Goal: Contribute content: Add original content to the website for others to see

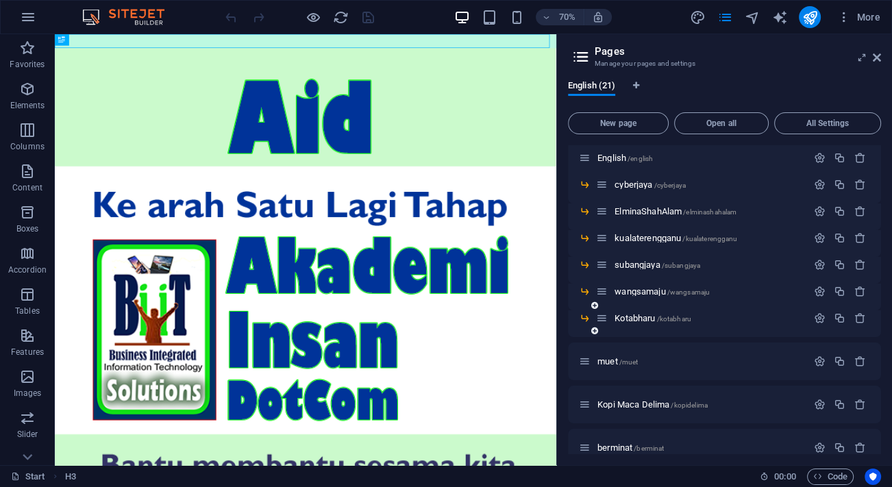
scroll to position [399, 0]
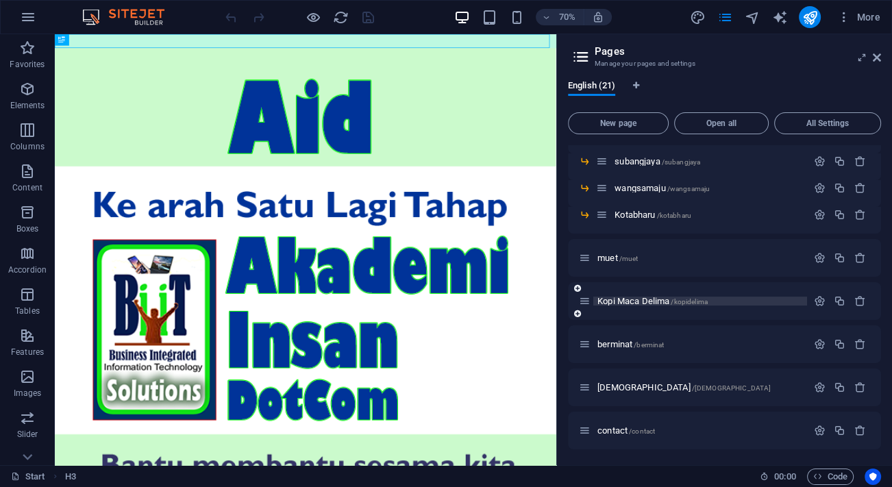
click at [637, 301] on span "Kopi Maca Delima /kopidelima" at bounding box center [652, 301] width 110 height 10
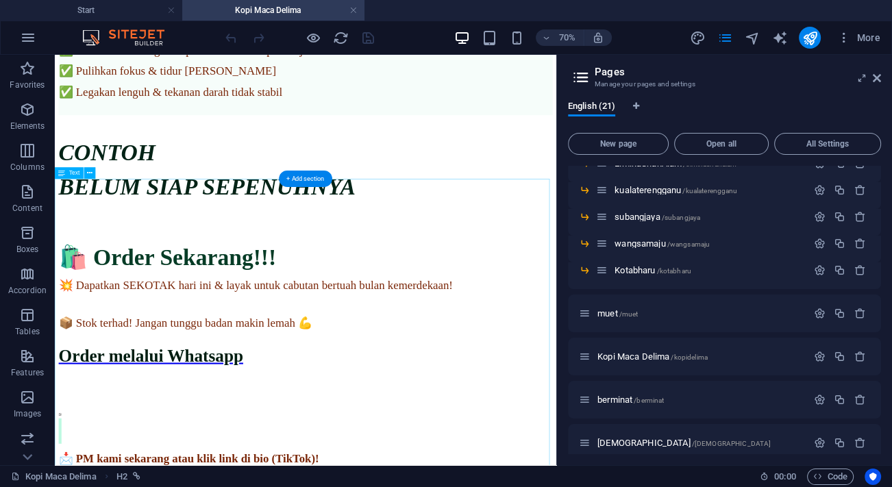
scroll to position [1849, 0]
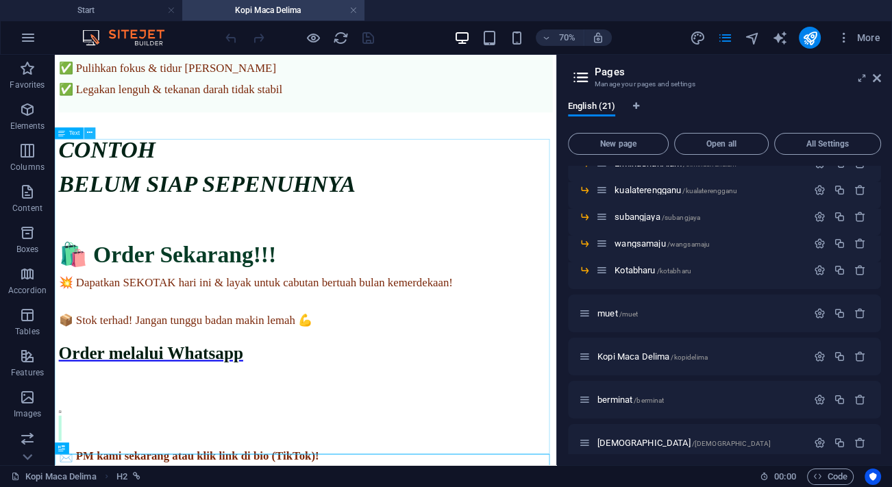
click at [93, 130] on button at bounding box center [90, 133] width 12 height 12
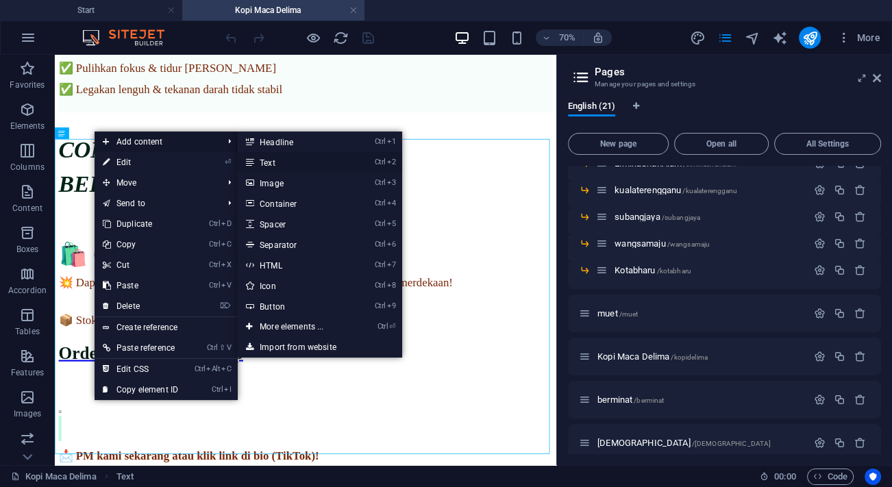
click at [295, 164] on link "Ctrl 2 Text" at bounding box center [294, 162] width 113 height 21
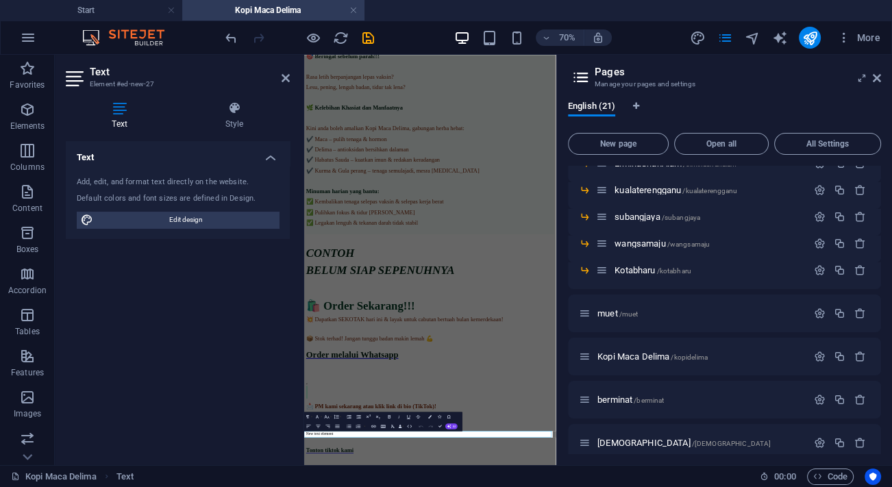
scroll to position [1344, 0]
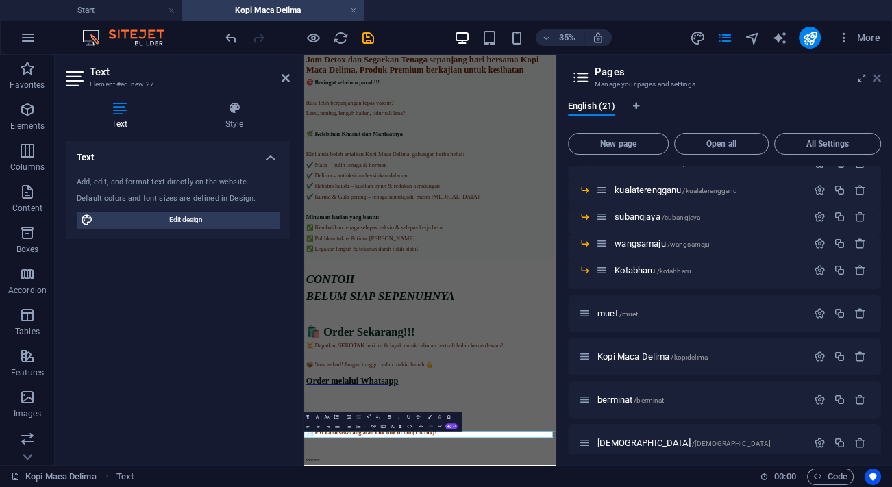
drag, startPoint x: 877, startPoint y: 75, endPoint x: 428, endPoint y: 80, distance: 448.6
click at [0, 0] on icon at bounding box center [0, 0] width 0 height 0
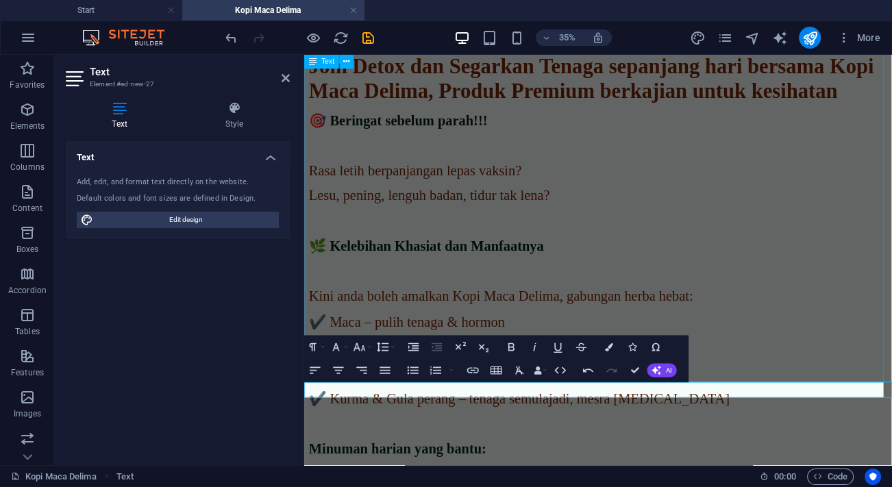
scroll to position [2034, 0]
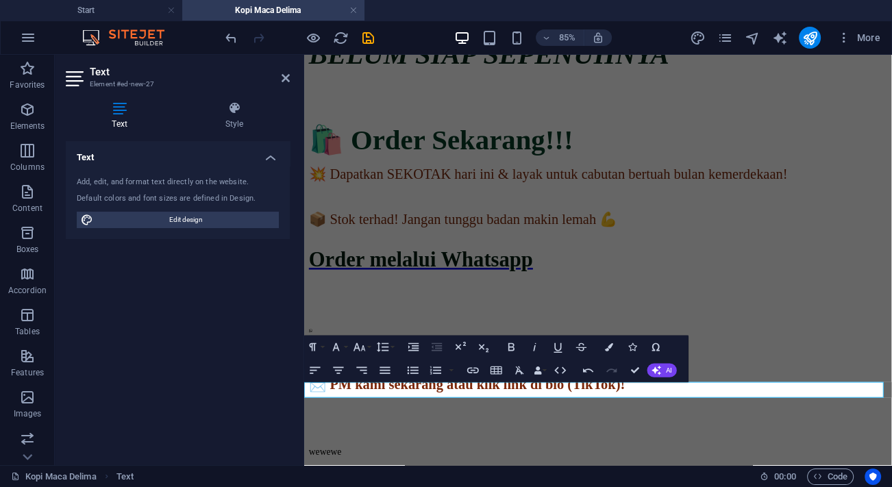
click at [613, 340] on button "Colors" at bounding box center [609, 347] width 22 height 23
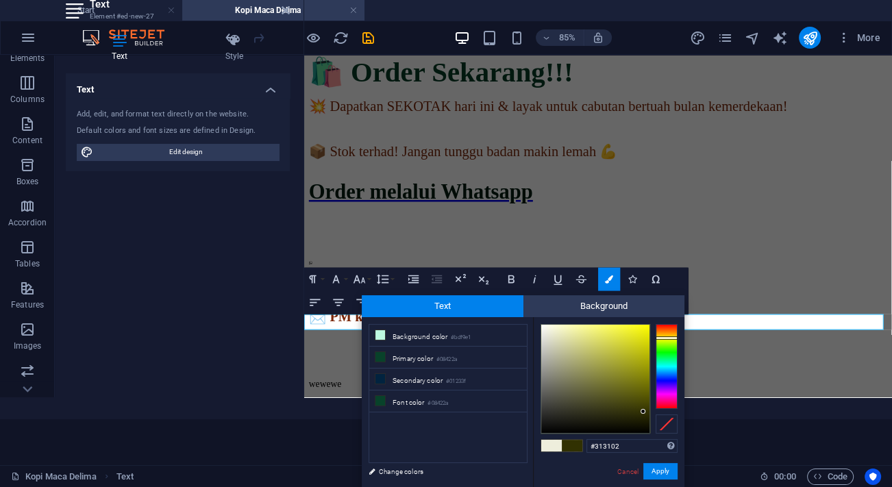
click at [643, 412] on div at bounding box center [595, 379] width 108 height 108
click at [382, 396] on icon at bounding box center [380, 401] width 10 height 10
type input "#08422a"
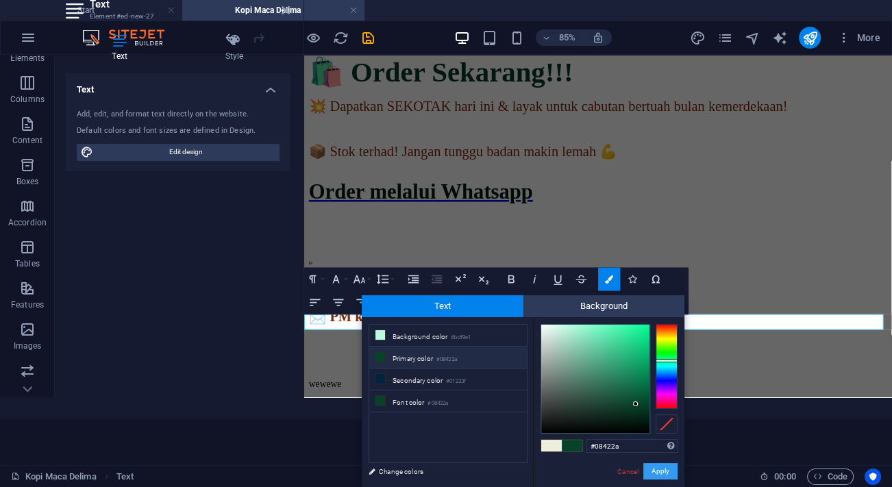
click at [662, 464] on button "Apply" at bounding box center [660, 471] width 34 height 16
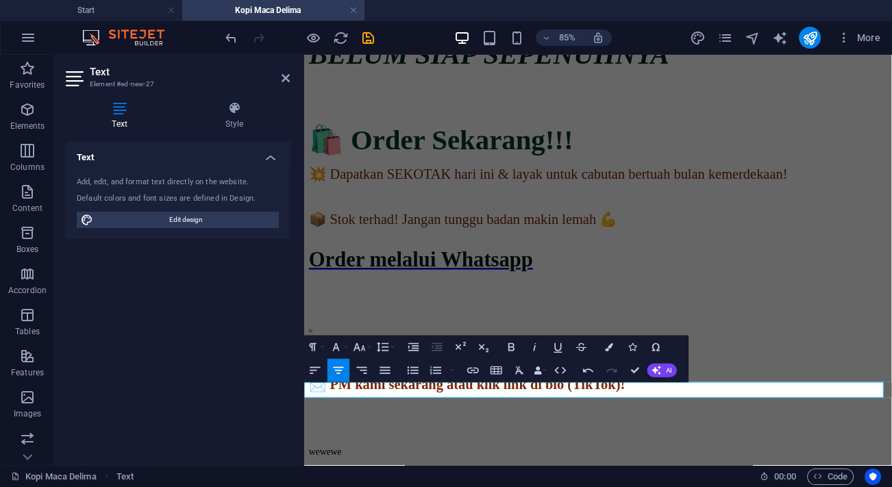
click at [612, 216] on div "CONTOH BELUM SIAP SEPENUHNYA 🛍️ Order Sekarang!!! 💥 Dapatkan SEKOTAK hari ini &…" at bounding box center [650, 234] width 680 height 542
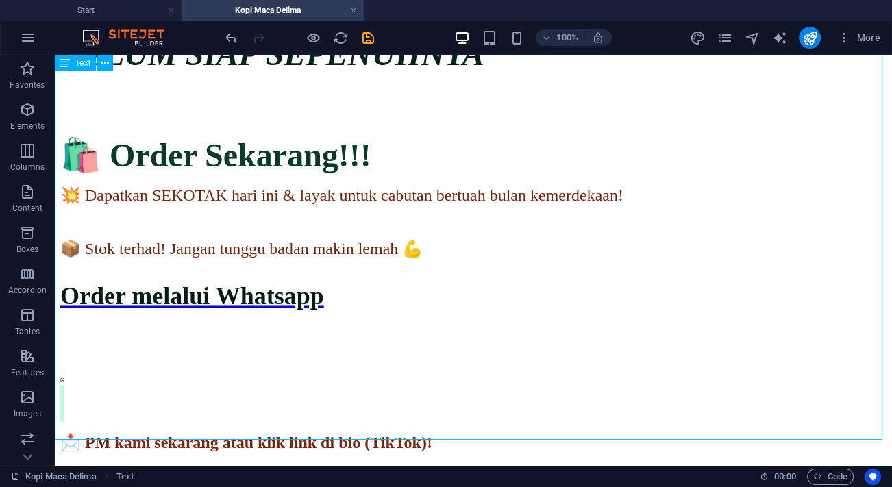
click at [475, 159] on div "CONTOH BELUM SIAP SEPENUHNYA 🛍️ Order Sekarang!!! 💥 Dapatkan SEKOTAK hari ini &…" at bounding box center [473, 234] width 826 height 542
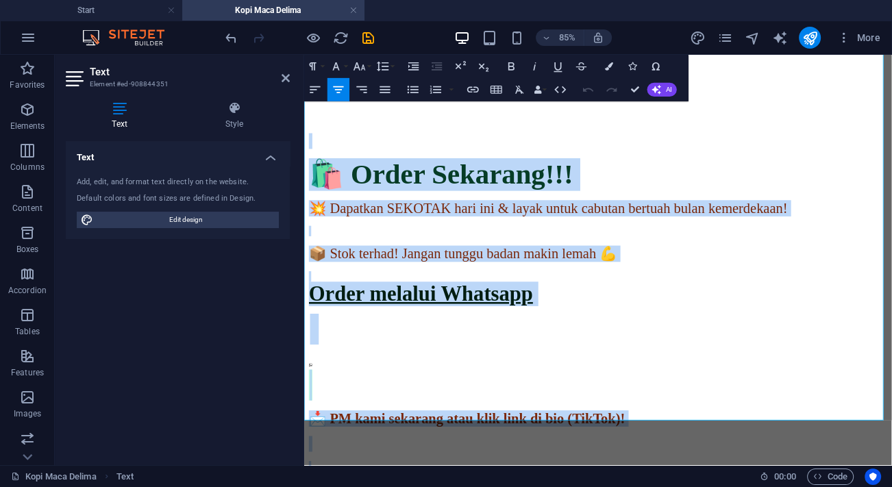
scroll to position [2034, 0]
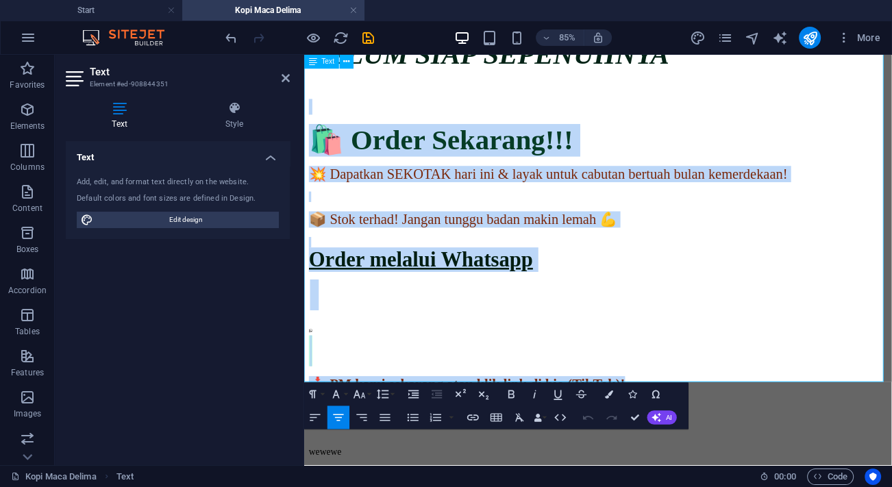
drag, startPoint x: 670, startPoint y: 242, endPoint x: 733, endPoint y: 410, distance: 179.5
click at [733, 410] on div "CONTOH BELUM SIAP SEPENUHNYA 🛍️ Order Sekarang!!! 💥 Dapatkan SEKOTAK hari ini &…" at bounding box center [650, 234] width 680 height 542
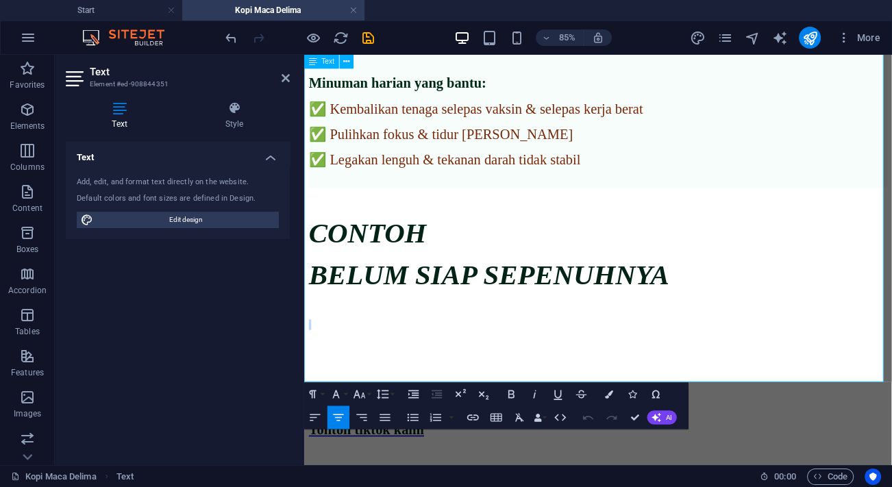
scroll to position [1781, 0]
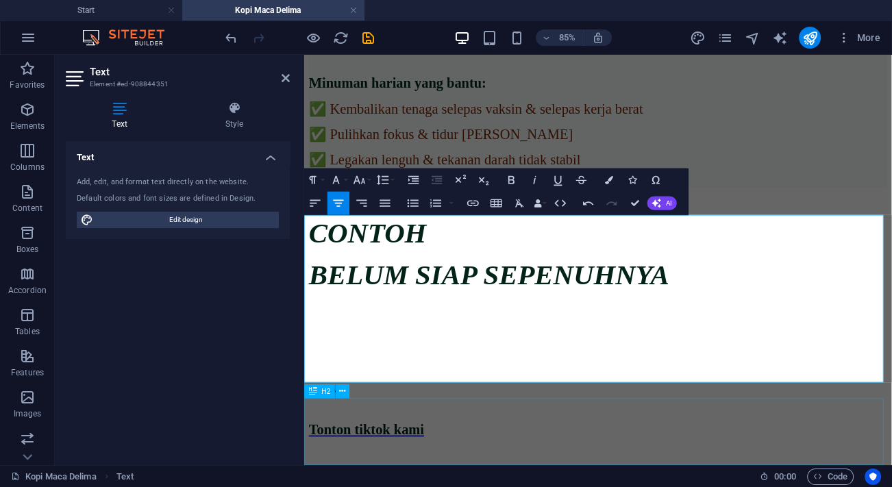
click at [793, 468] on div "Tonton tiktok kami" at bounding box center [650, 495] width 680 height 55
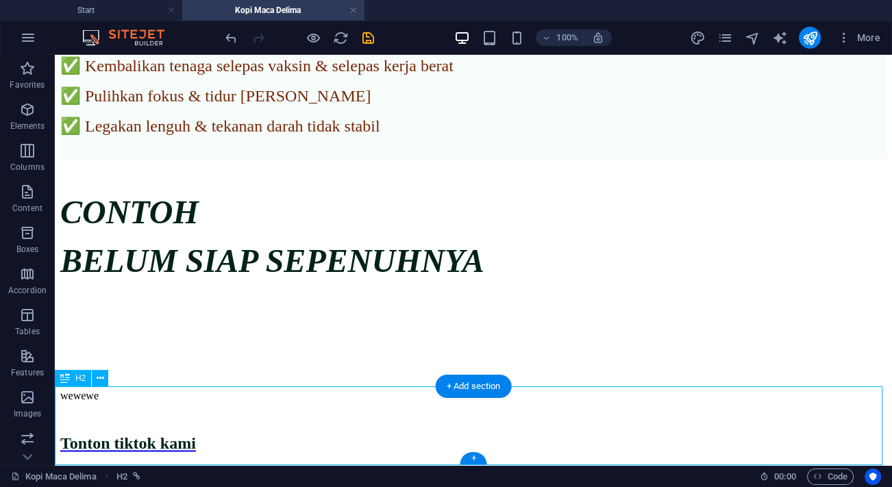
scroll to position [1853, 0]
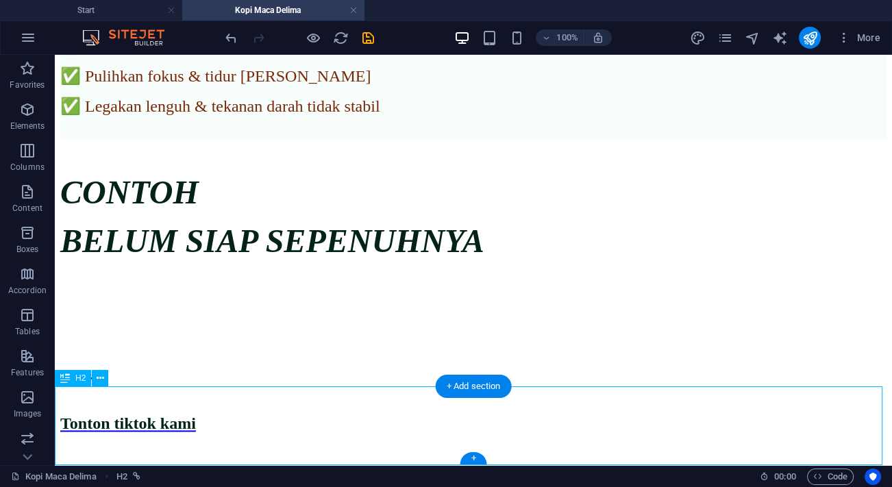
click at [518, 396] on div "Tonton tiktok kami" at bounding box center [473, 423] width 826 height 55
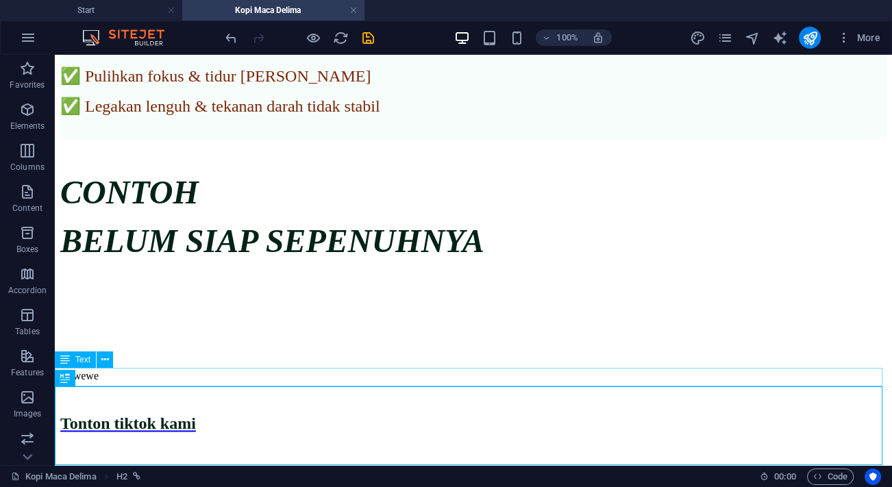
click at [531, 370] on div "wewewe" at bounding box center [473, 376] width 826 height 12
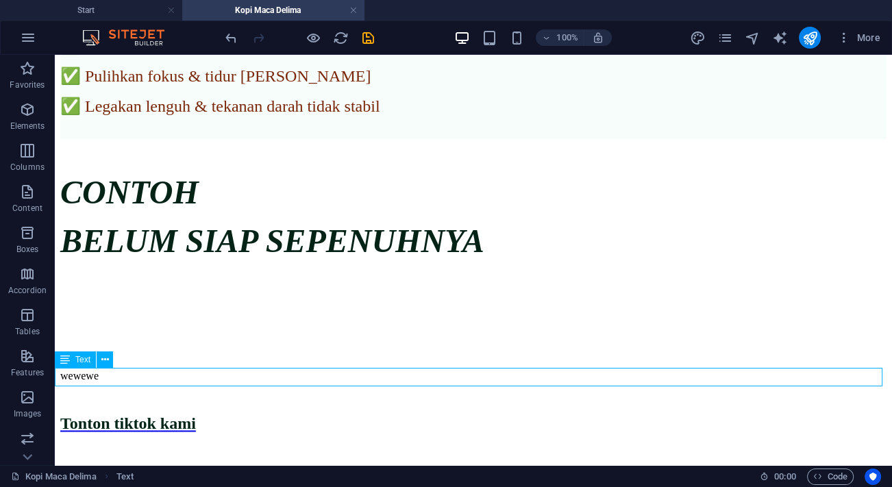
click at [460, 377] on div "wewewe" at bounding box center [473, 376] width 826 height 12
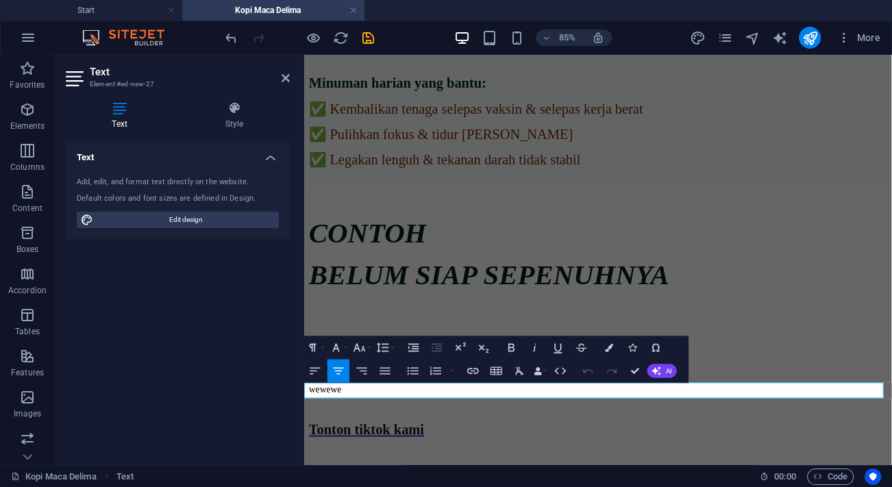
click at [460, 377] on div "Paragraph Format Normal Heading 1 Heading 2 Heading 3 Heading 4 Heading 5 Headi…" at bounding box center [496, 359] width 384 height 47
click at [348, 445] on span "wewewe" at bounding box center [329, 448] width 38 height 12
click at [348, 446] on span "wewewe" at bounding box center [329, 448] width 38 height 12
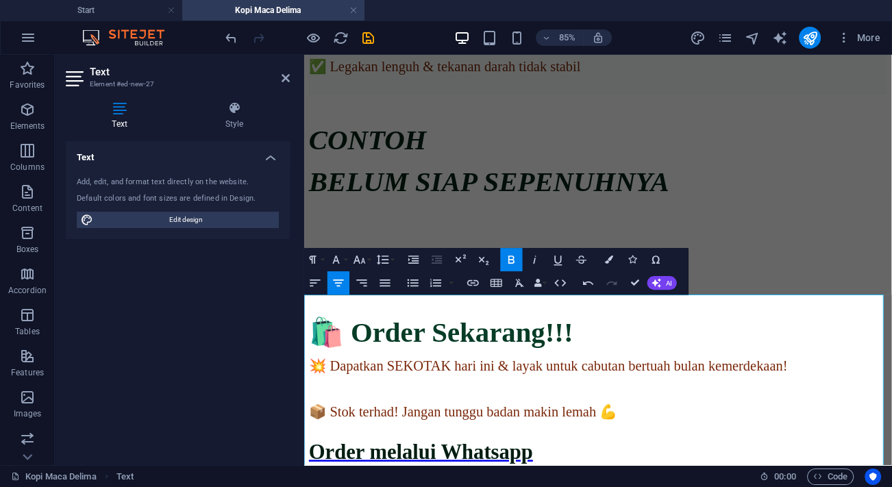
scroll to position [1843, 0]
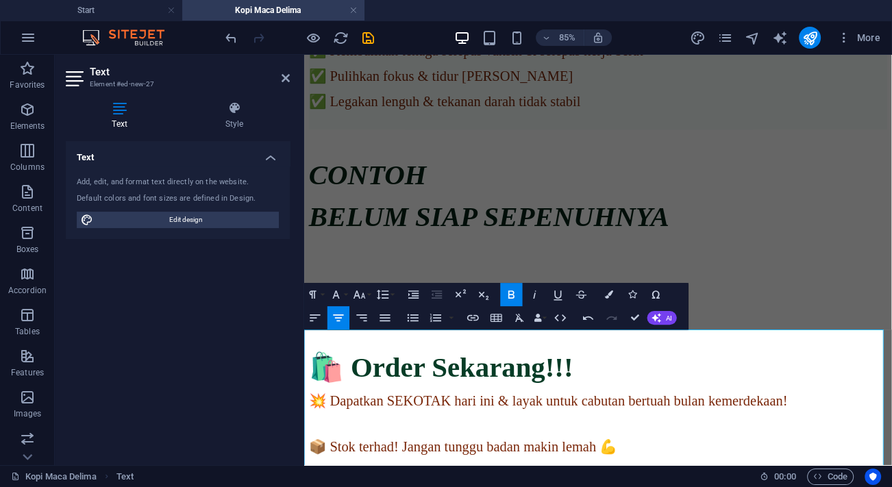
click at [608, 405] on p "🛍️ Order Sekarang!!!" at bounding box center [650, 422] width 680 height 38
click at [369, 37] on icon "save" at bounding box center [368, 38] width 16 height 16
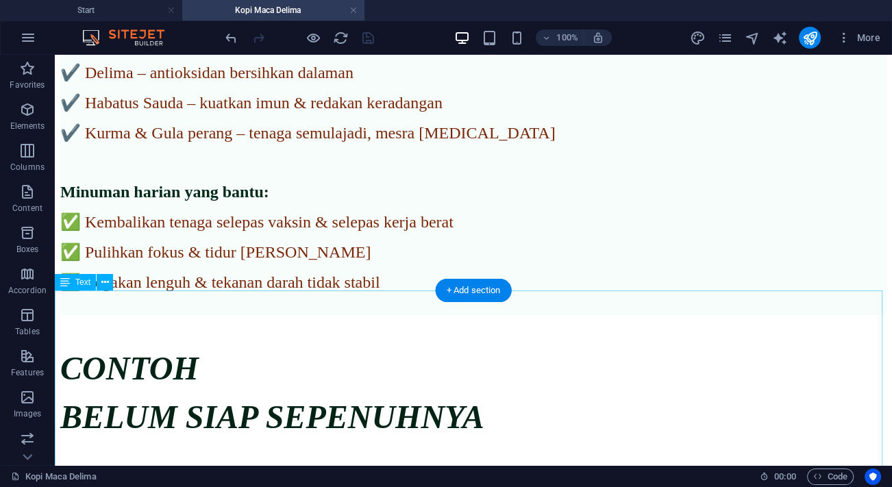
scroll to position [1670, 0]
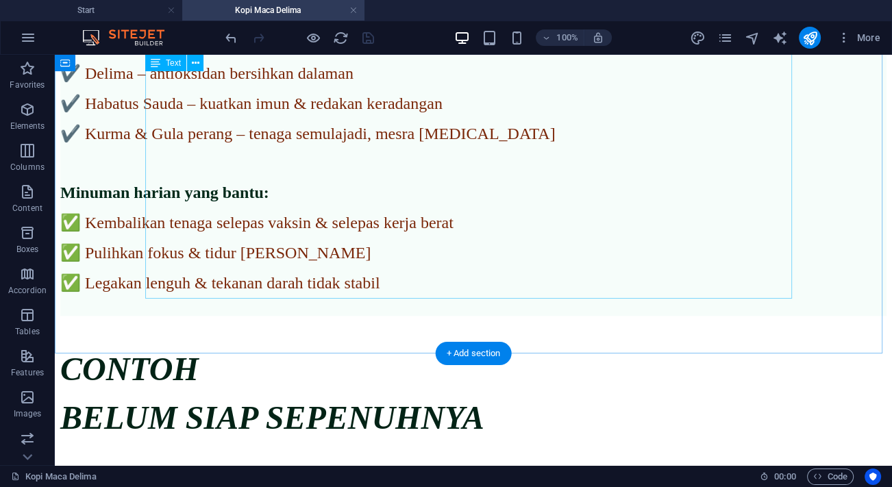
click at [633, 278] on div "🎯 Beringat sebelum parah!!! Rasa letih berpanjangan lepas vaksin? Lesu, pening,…" at bounding box center [473, 56] width 826 height 519
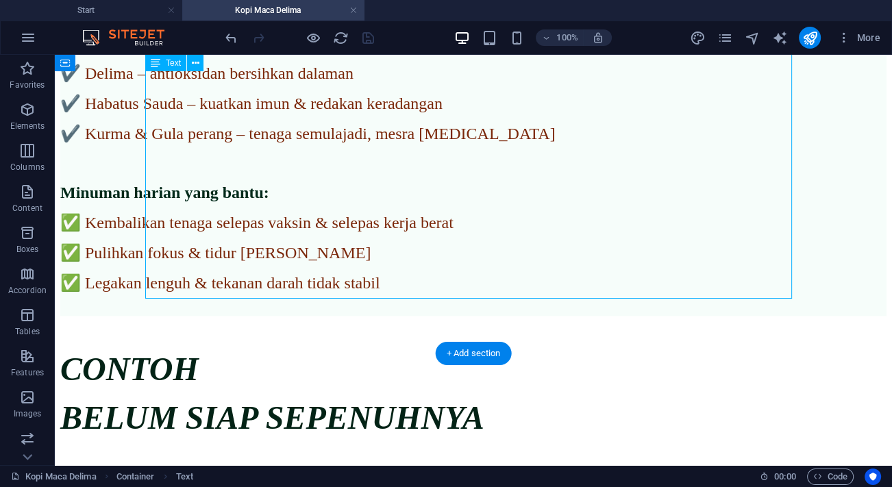
click at [633, 278] on div "🎯 Beringat sebelum parah!!! Rasa letih berpanjangan lepas vaksin? Lesu, pening,…" at bounding box center [473, 56] width 826 height 519
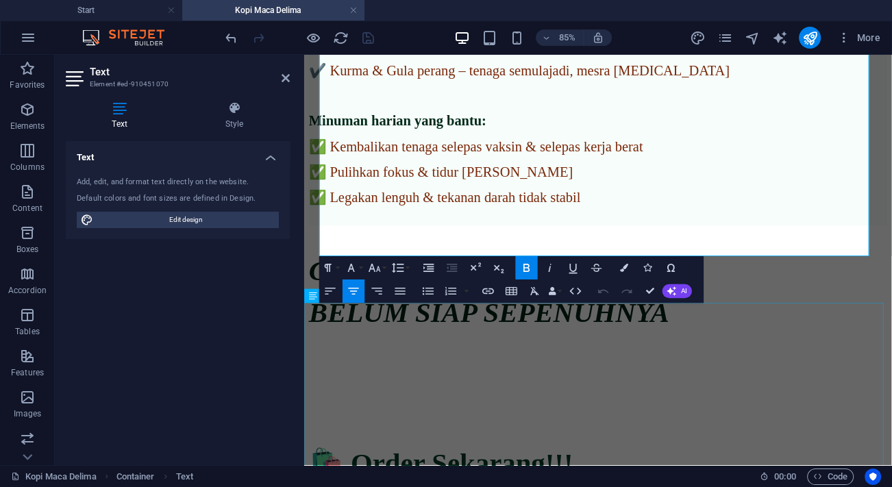
scroll to position [1733, 0]
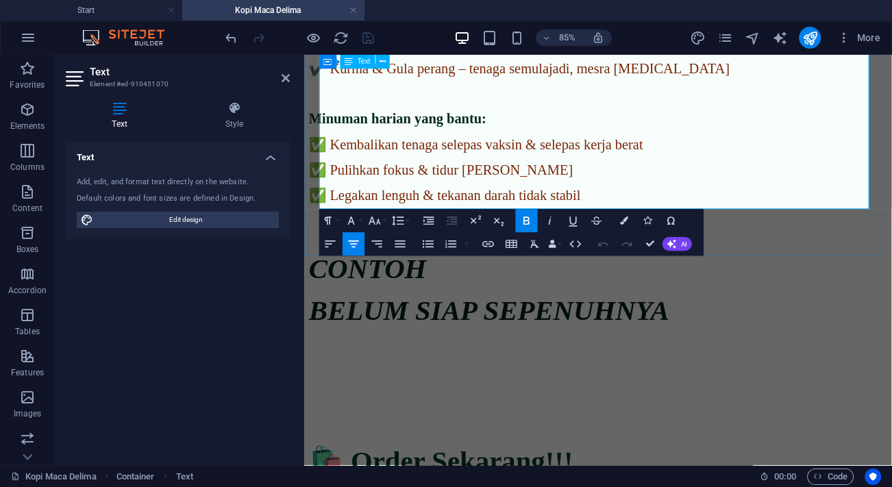
click at [832, 213] on p "✅ Legakan lenguh & tekanan darah tidak stabil" at bounding box center [650, 220] width 680 height 19
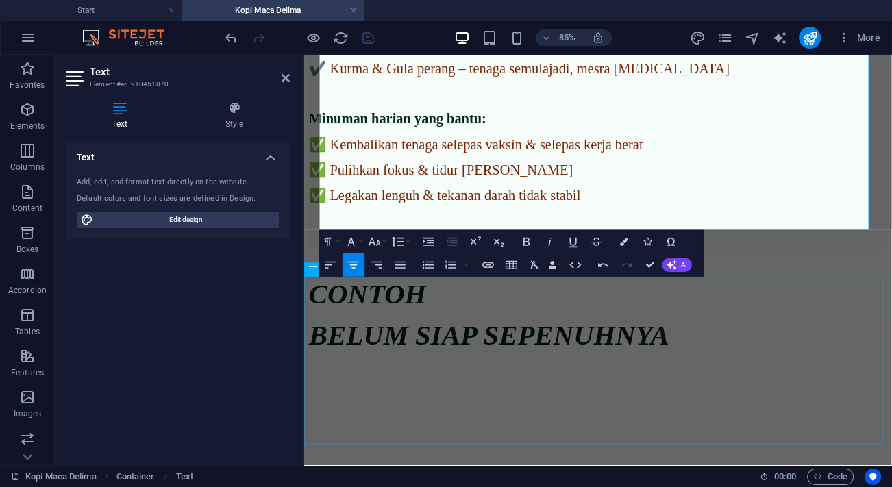
click at [791, 451] on div "CONTOH BELUM SIAP SEPENUHNYA" at bounding box center [650, 398] width 680 height 209
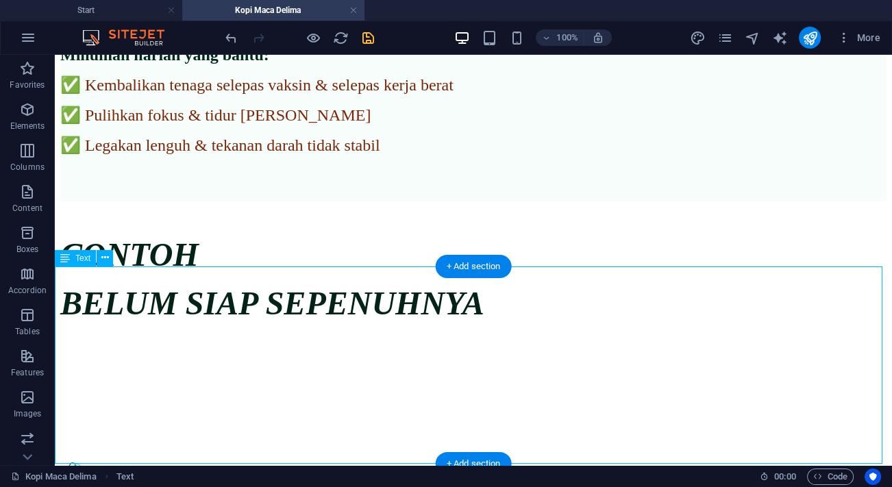
scroll to position [1857, 0]
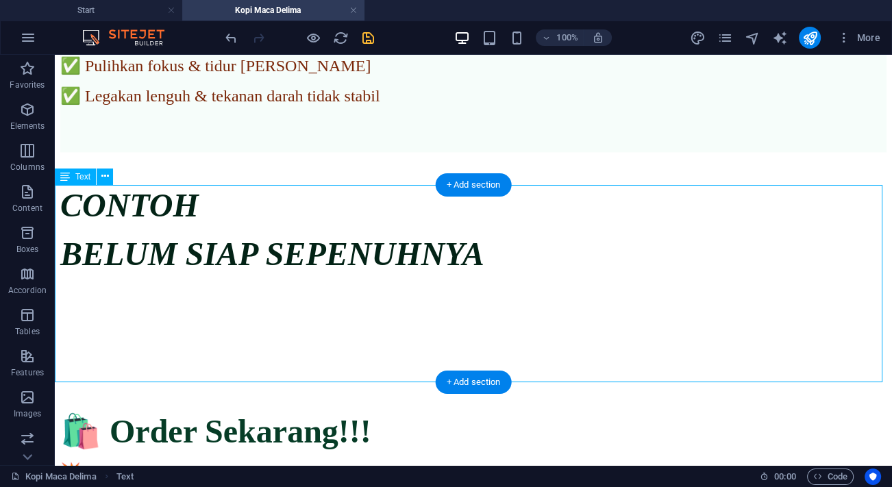
click at [269, 279] on div "CONTOH BELUM SIAP SEPENUHNYA" at bounding box center [473, 267] width 826 height 209
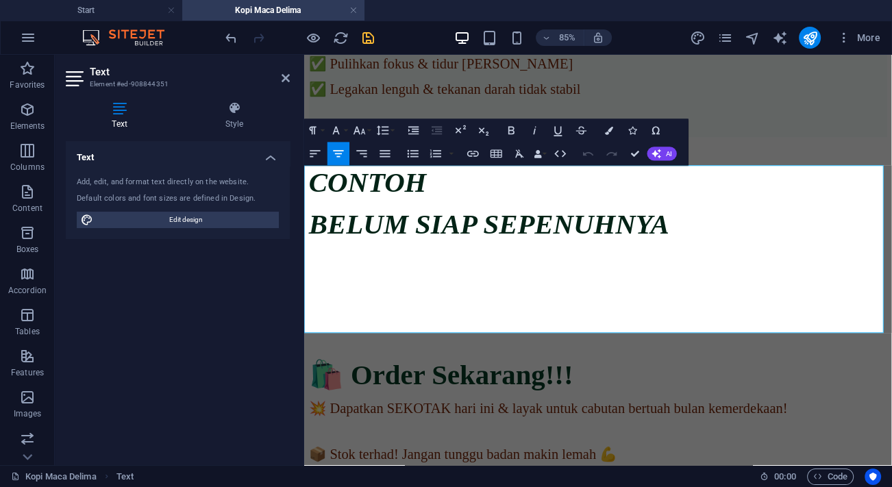
click at [439, 272] on em "BELUM SIAP SEPENUHNYA" at bounding box center [522, 254] width 424 height 36
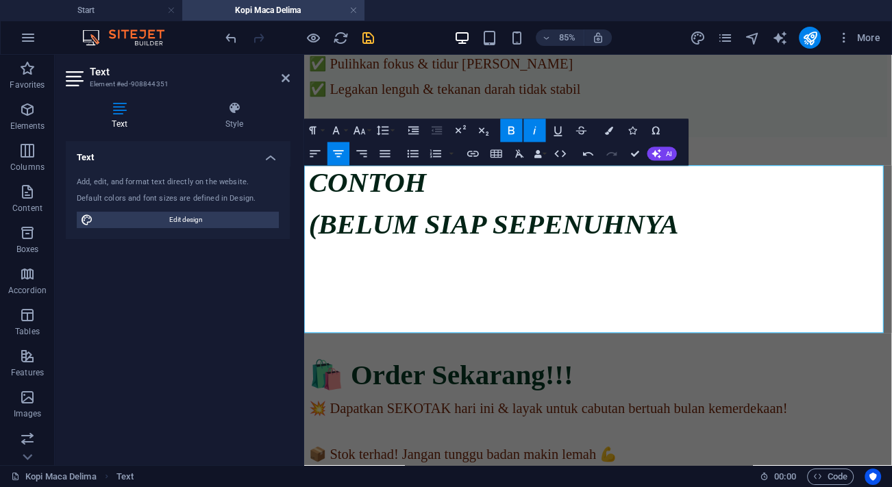
click at [868, 273] on p "(BELUM SIAP SEPENUHNYA" at bounding box center [650, 254] width 680 height 38
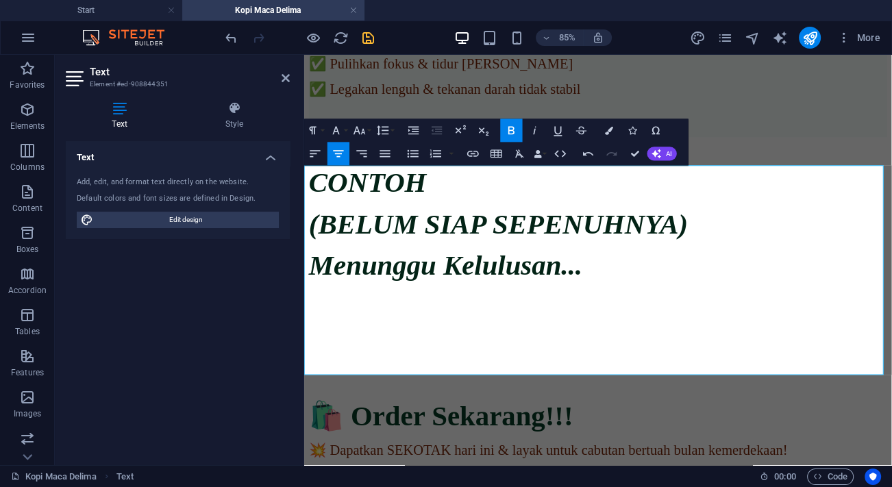
click at [809, 397] on p at bounding box center [650, 388] width 680 height 18
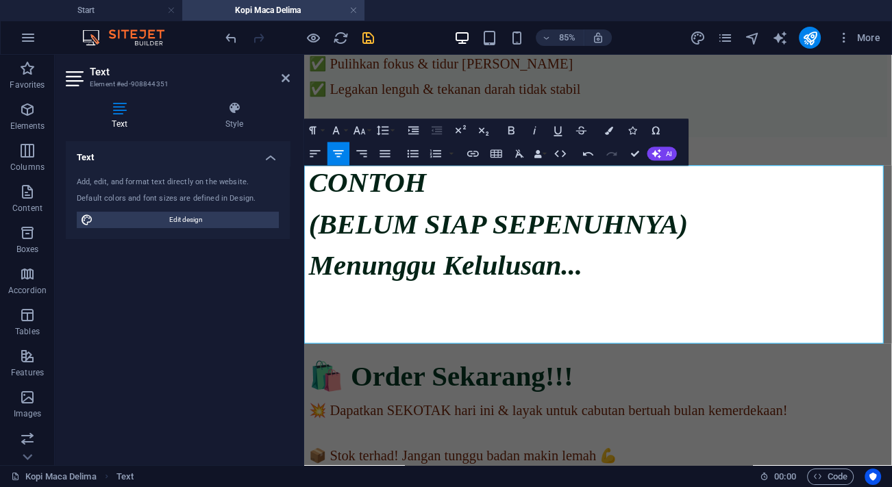
click at [777, 374] on p at bounding box center [650, 364] width 680 height 18
click at [789, 321] on p "Menunggu Kelulusan..." at bounding box center [650, 303] width 680 height 38
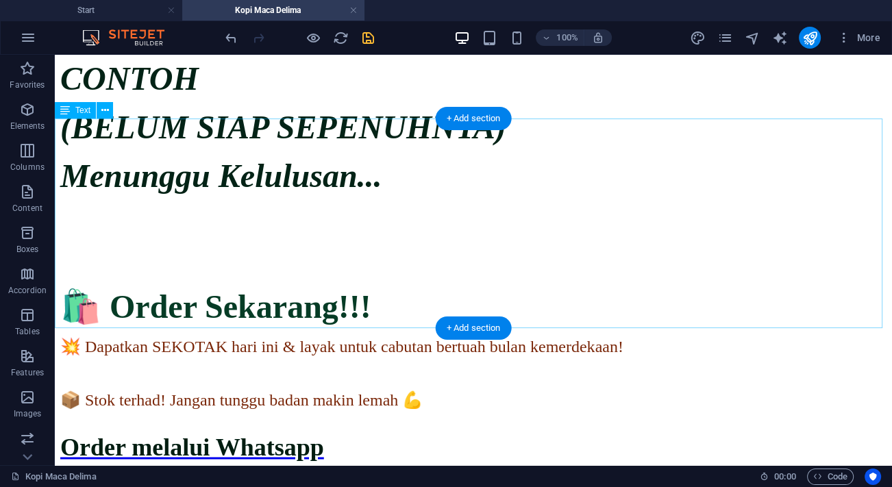
scroll to position [2044, 0]
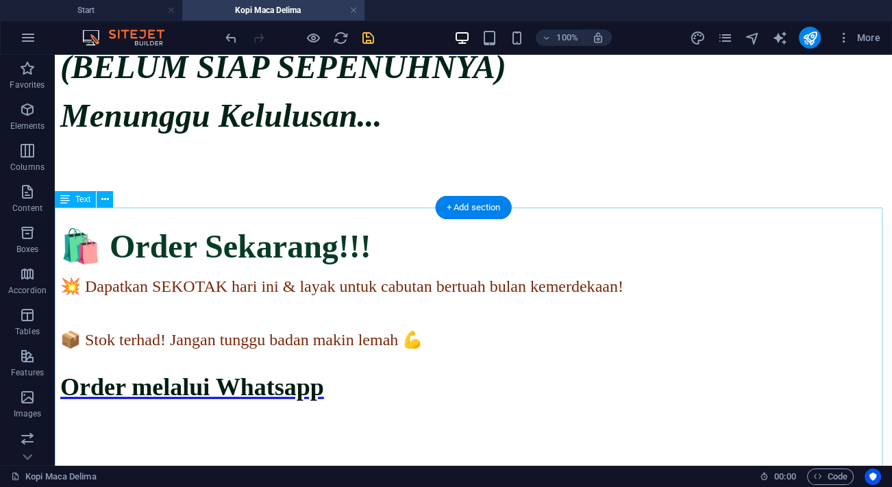
click at [225, 272] on div "🛍️ Order Sekarang!!! 💥 Dapatkan SEKOTAK hari ini & layak untuk cabutan bertuah …" at bounding box center [473, 370] width 826 height 345
click at [473, 211] on div "+ Add section" at bounding box center [474, 207] width 76 height 23
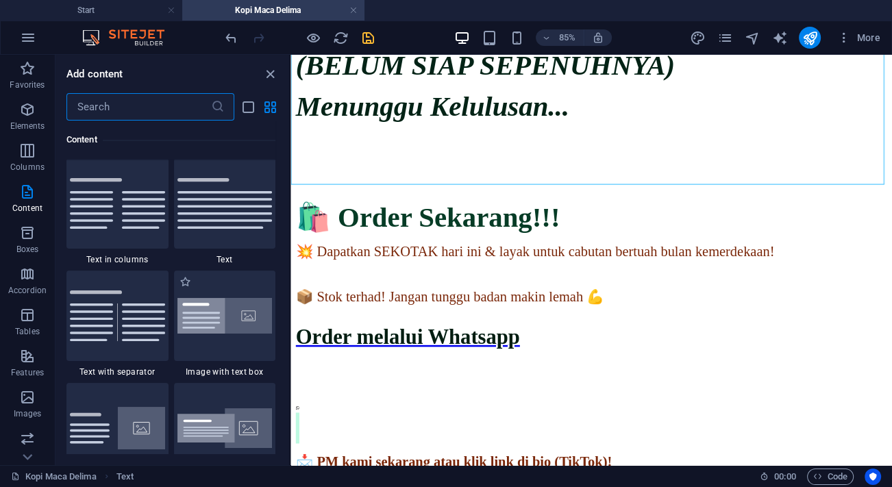
scroll to position [2333, 0]
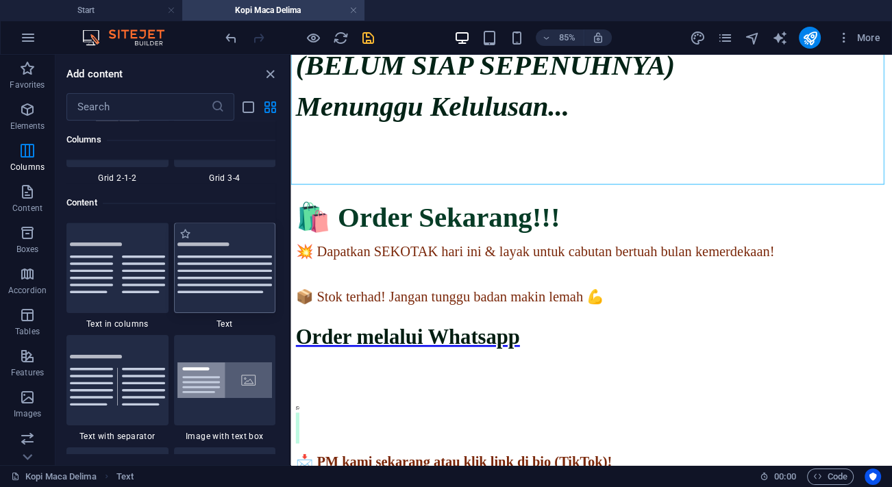
drag, startPoint x: 253, startPoint y: 267, endPoint x: 195, endPoint y: 291, distance: 63.0
click at [253, 267] on img at bounding box center [224, 267] width 95 height 51
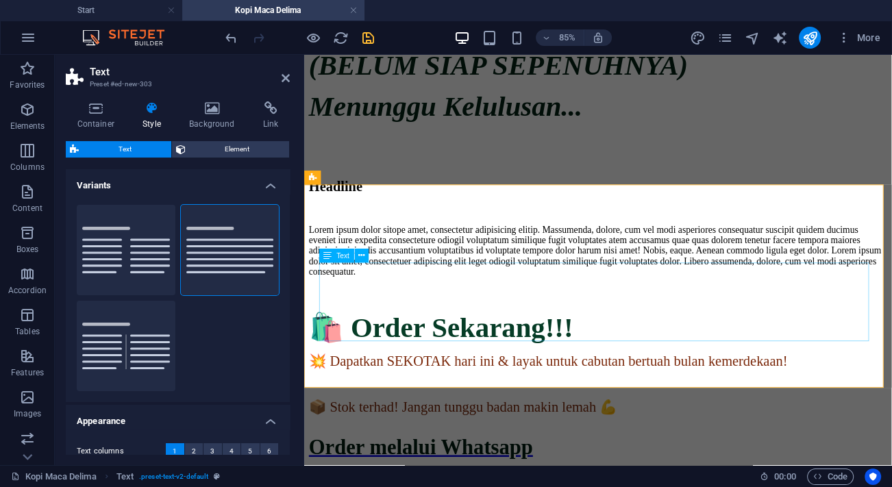
click at [622, 316] on div "Lorem ipsum dolor sitope amet, consectetur adipisicing elitip. Massumenda, dolo…" at bounding box center [650, 286] width 680 height 62
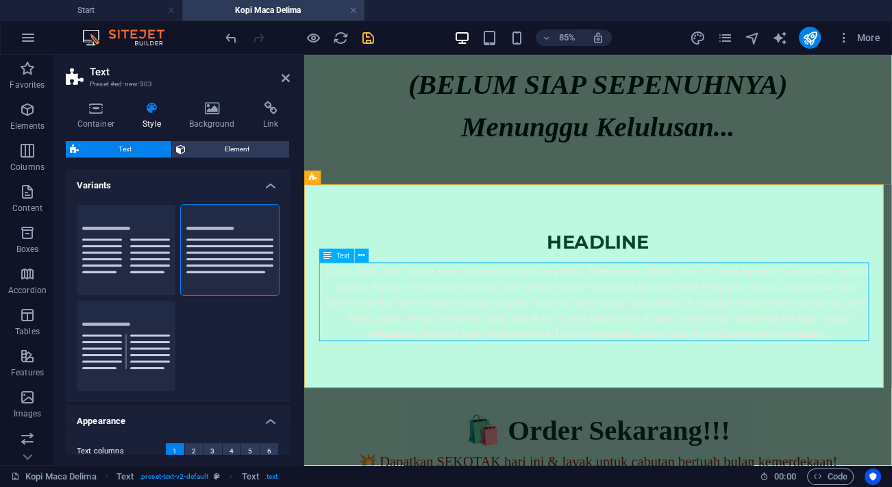
scroll to position [2107, 0]
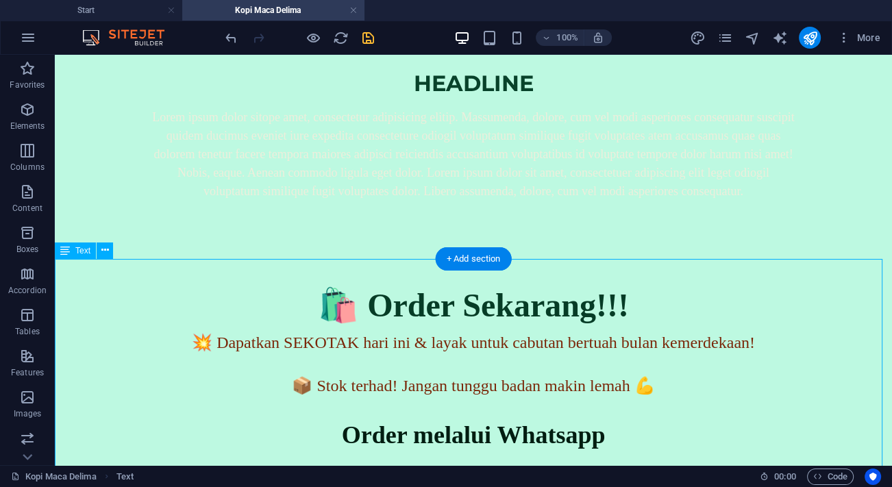
scroll to position [2231, 0]
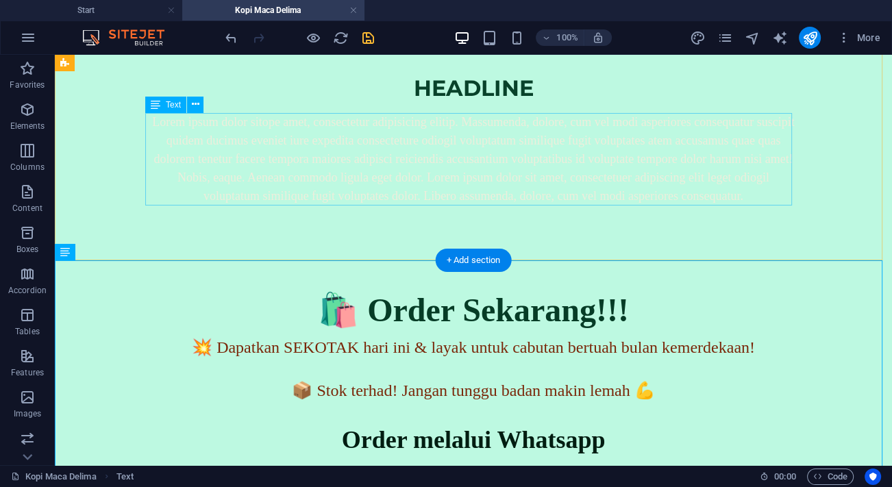
click at [442, 177] on div "Lorem ipsum dolor sitope amet, consectetur adipisicing elitip. Massumenda, dolo…" at bounding box center [473, 159] width 646 height 92
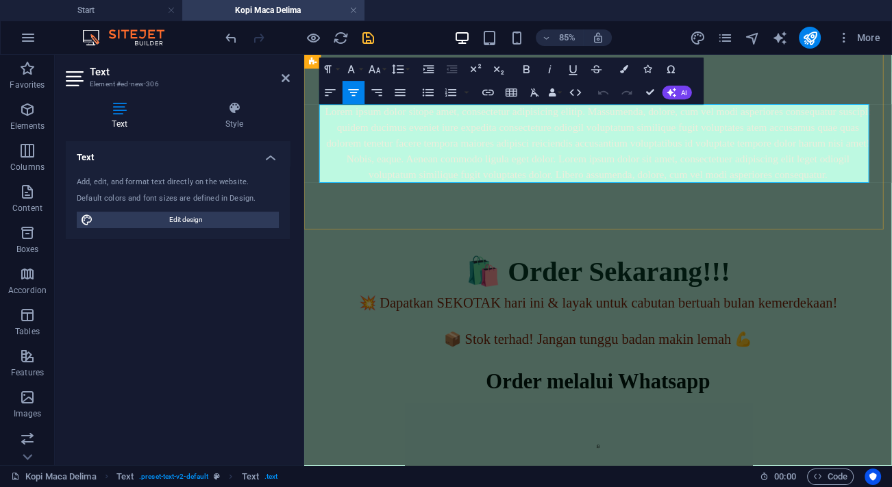
click at [481, 172] on p "Lorem ipsum dolor sitope amet, consectetur adipisicing elitip. Massumenda, dolo…" at bounding box center [650, 159] width 646 height 92
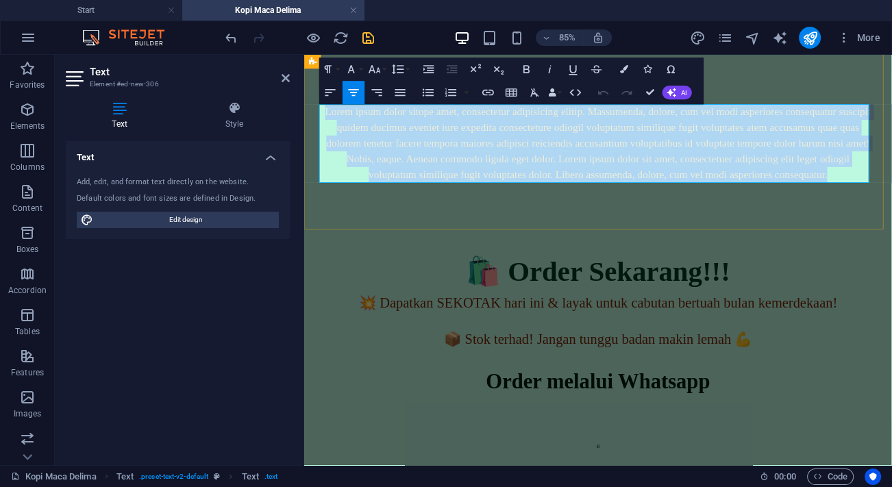
click at [481, 172] on p "Lorem ipsum dolor sitope amet, consectetur adipisicing elitip. Massumenda, dolo…" at bounding box center [650, 159] width 646 height 92
click at [605, 407] on div "🛍️ Order Sekarang!!! 💥 Dapatkan SEKOTAK hari ini & layak untuk cabutan bertuah …" at bounding box center [649, 424] width 691 height 329
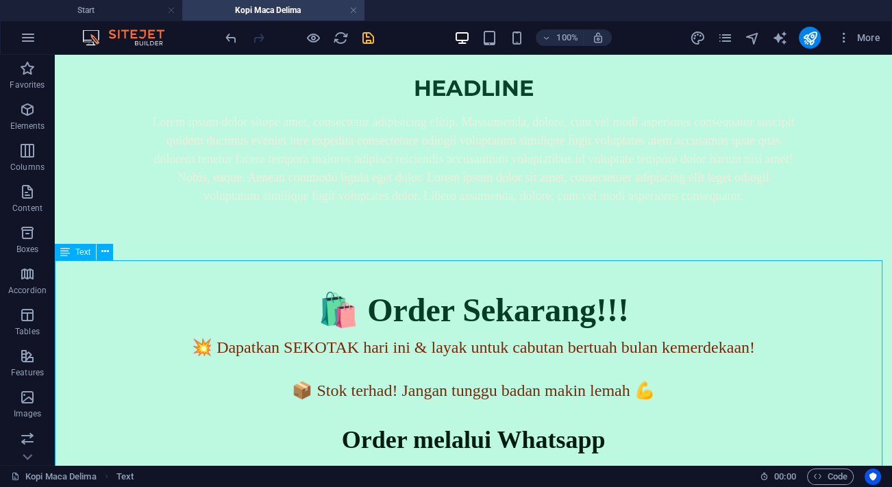
click at [481, 309] on div "🛍️ Order Sekarang!!! 💥 Dapatkan SEKOTAK hari ini & layak untuk cabutan bertuah …" at bounding box center [473, 424] width 837 height 329
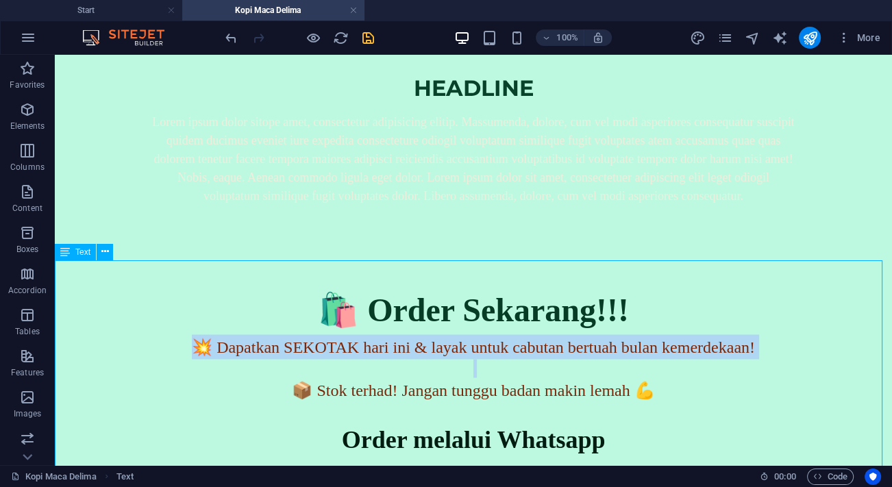
click at [264, 354] on span "💥 Dapatkan SEKOTAK hari ini & layak untuk cabutan bertuah bulan kemerdekaan!" at bounding box center [473, 347] width 563 height 18
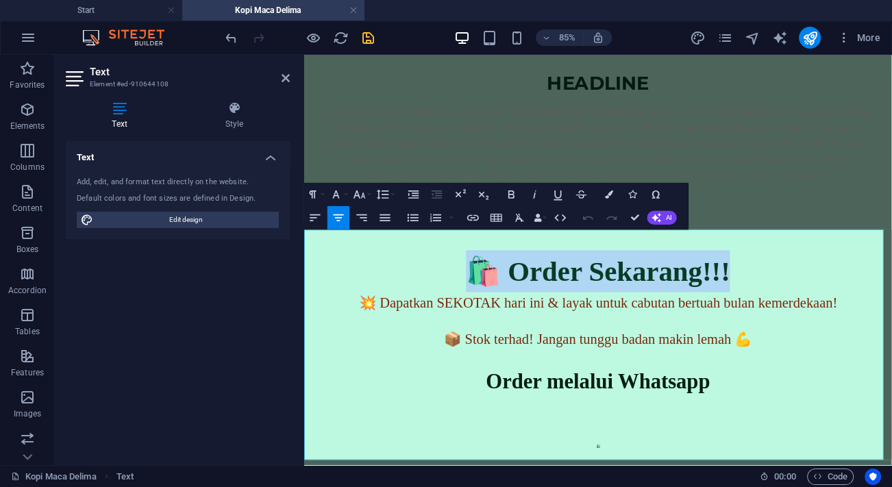
drag, startPoint x: 856, startPoint y: 317, endPoint x: 482, endPoint y: 297, distance: 374.4
click at [482, 297] on p "🛍️ Order Sekarang!!!" at bounding box center [649, 309] width 691 height 49
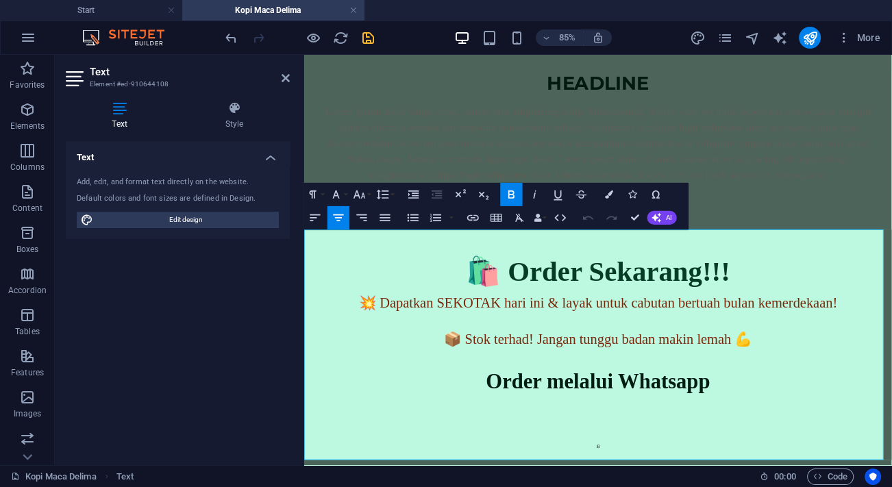
click at [560, 373] on p at bounding box center [649, 368] width 691 height 18
click at [835, 210] on div "Headline Lorem ipsum dolor sitope amet, consectetur adipisicing elitip. Massume…" at bounding box center [649, 140] width 691 height 239
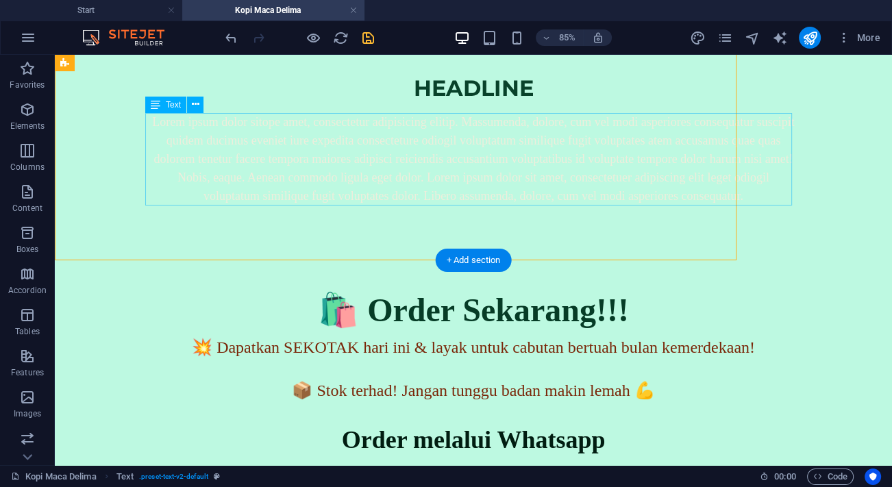
click at [755, 187] on div "Lorem ipsum dolor sitope amet, consectetur adipisicing elitip. Massumenda, dolo…" at bounding box center [473, 159] width 646 height 92
click at [199, 104] on button at bounding box center [195, 105] width 16 height 16
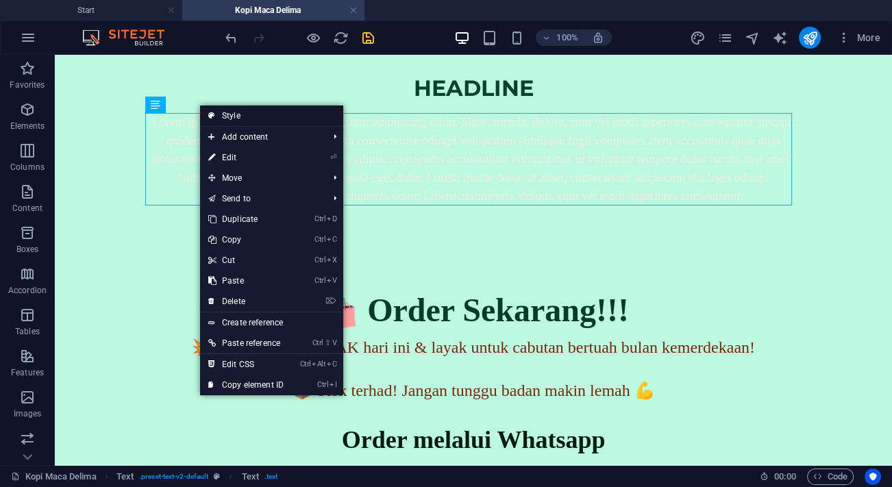
click at [234, 116] on link "Style" at bounding box center [271, 115] width 143 height 21
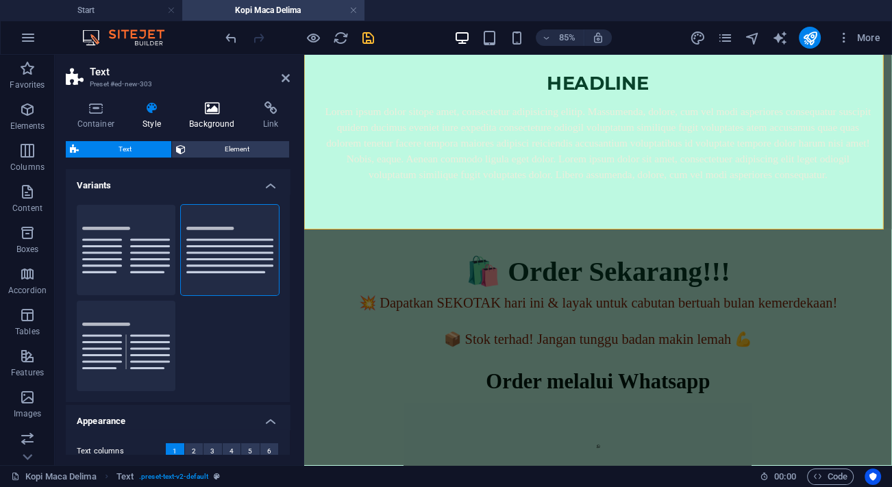
click at [216, 115] on h4 "Background" at bounding box center [215, 115] width 74 height 29
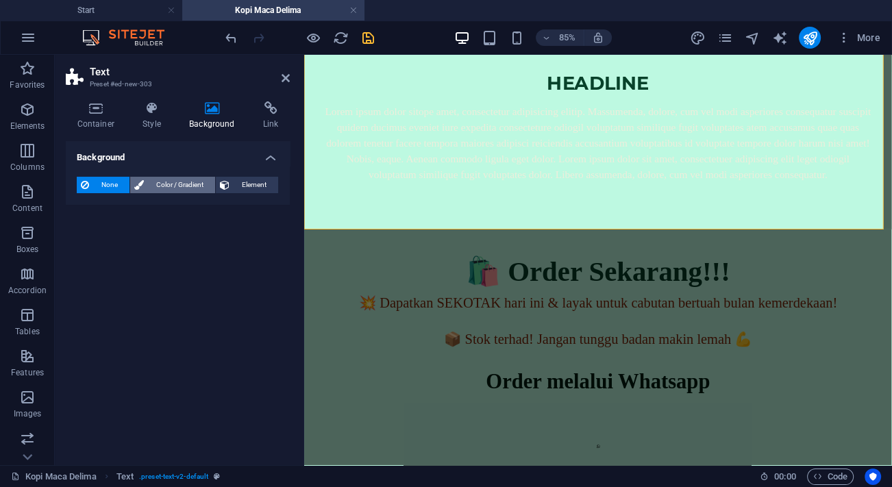
click at [186, 186] on span "Color / Gradient" at bounding box center [179, 185] width 63 height 16
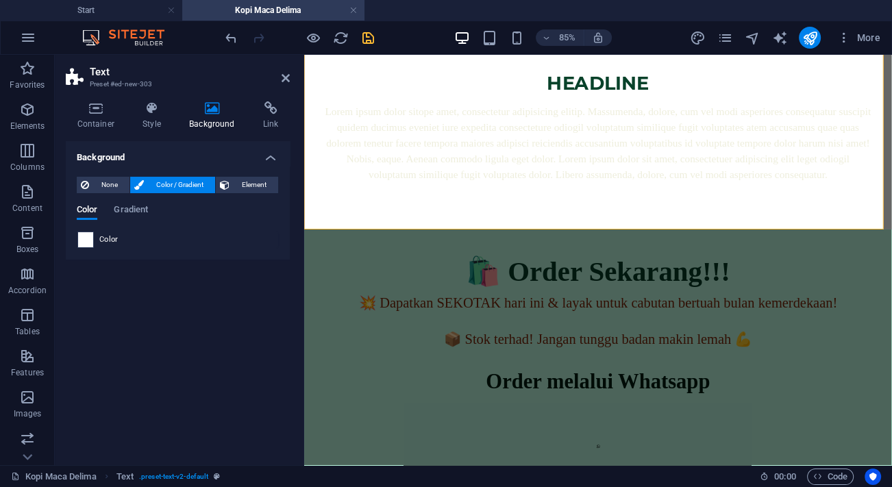
click at [83, 239] on span at bounding box center [85, 239] width 15 height 15
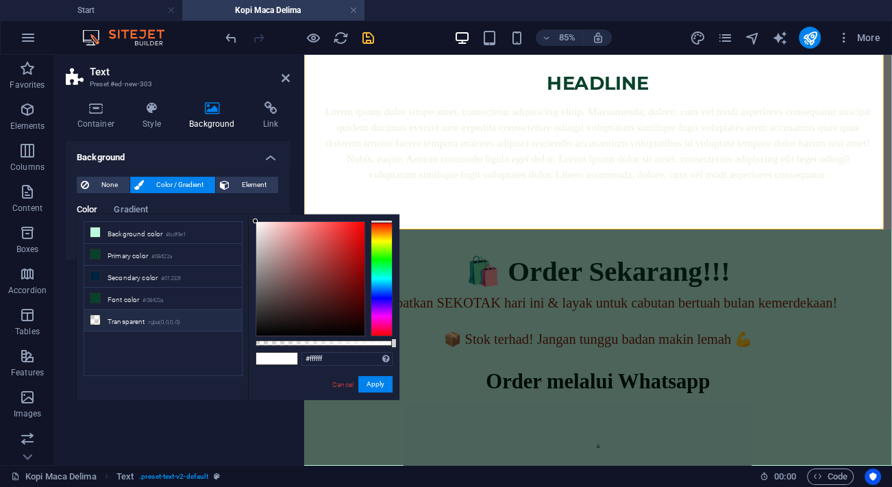
click at [125, 318] on li "Transparent rgba(0,0,0,.0)" at bounding box center [163, 321] width 158 height 22
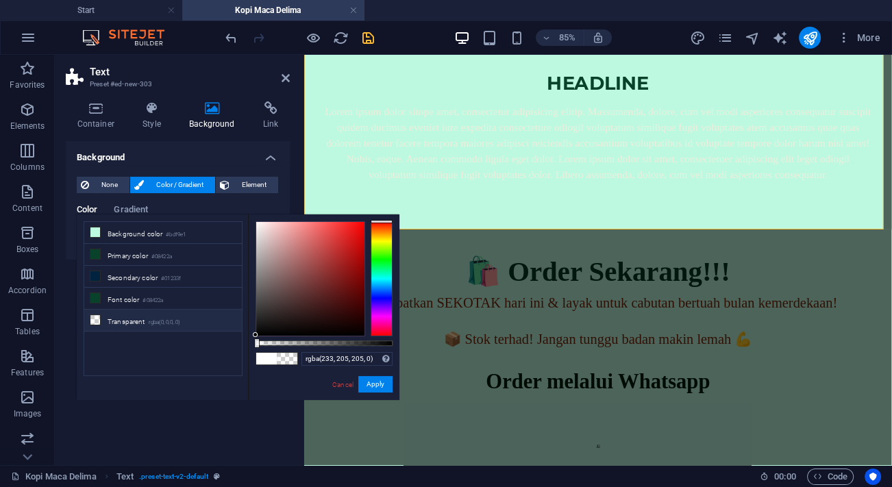
click at [268, 231] on div at bounding box center [310, 279] width 108 height 114
click at [140, 316] on li "Transparent rgba(0,0,0,.0)" at bounding box center [163, 321] width 158 height 22
click at [277, 229] on div at bounding box center [310, 279] width 108 height 114
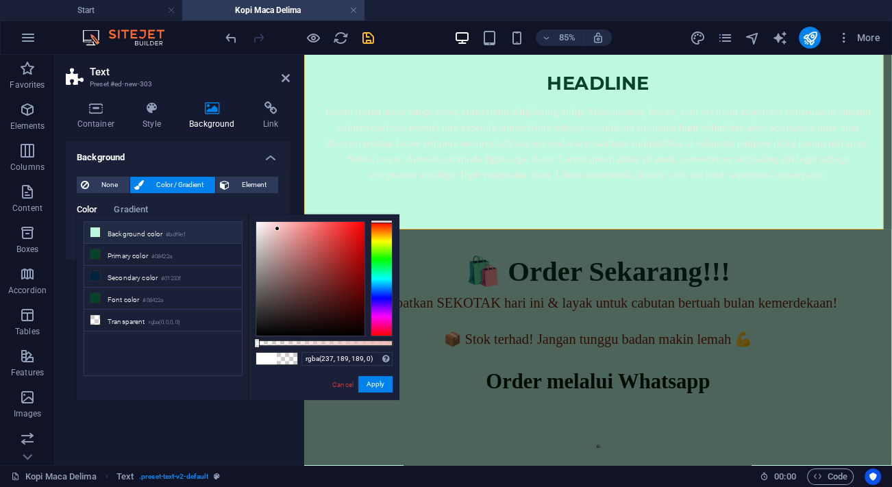
click at [120, 232] on li "Background color #bdf9e1" at bounding box center [163, 233] width 158 height 22
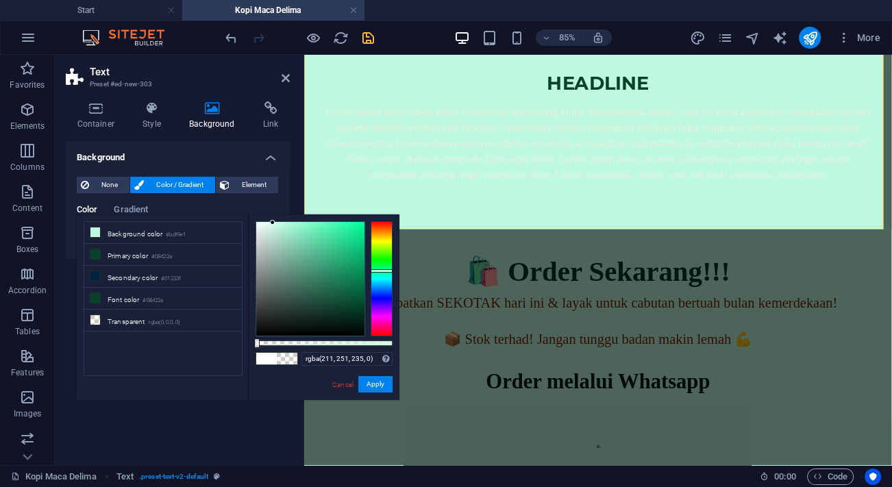
click at [273, 223] on div at bounding box center [310, 279] width 108 height 114
click at [259, 227] on div at bounding box center [310, 279] width 108 height 114
click at [282, 276] on div at bounding box center [310, 279] width 108 height 114
click at [134, 322] on li "Transparent rgba(0,0,0,.0)" at bounding box center [163, 321] width 158 height 22
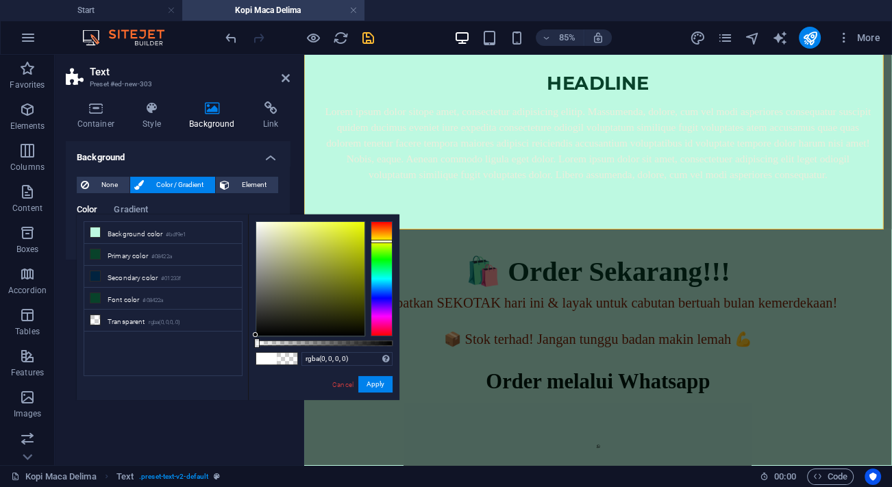
click at [382, 241] on div at bounding box center [381, 278] width 22 height 115
click at [284, 356] on span at bounding box center [287, 359] width 21 height 12
click at [374, 384] on button "Apply" at bounding box center [375, 384] width 34 height 16
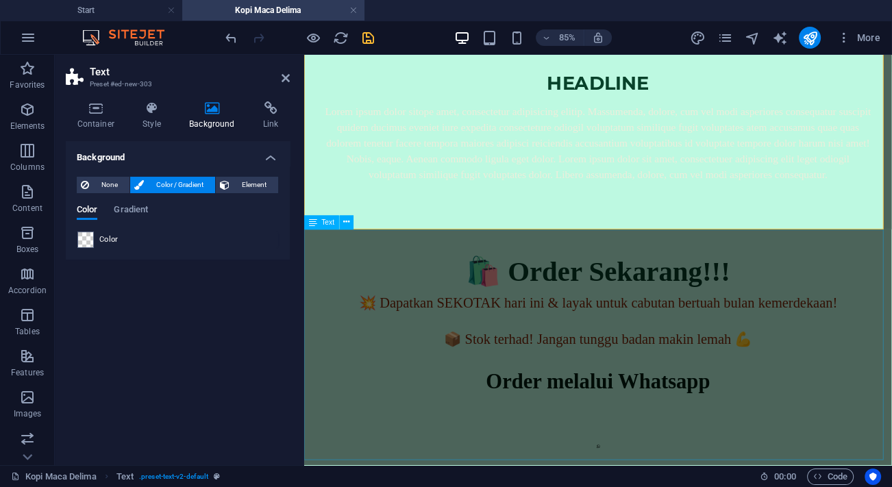
click at [575, 288] on div "🛍️ Order Sekarang!!! 💥 Dapatkan SEKOTAK hari ini & layak untuk cabutan bertuah …" at bounding box center [649, 424] width 691 height 329
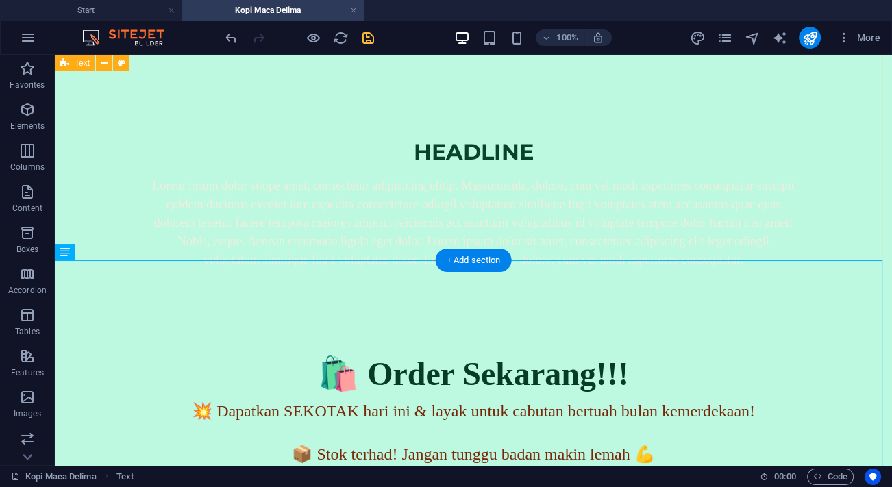
scroll to position [2107, 0]
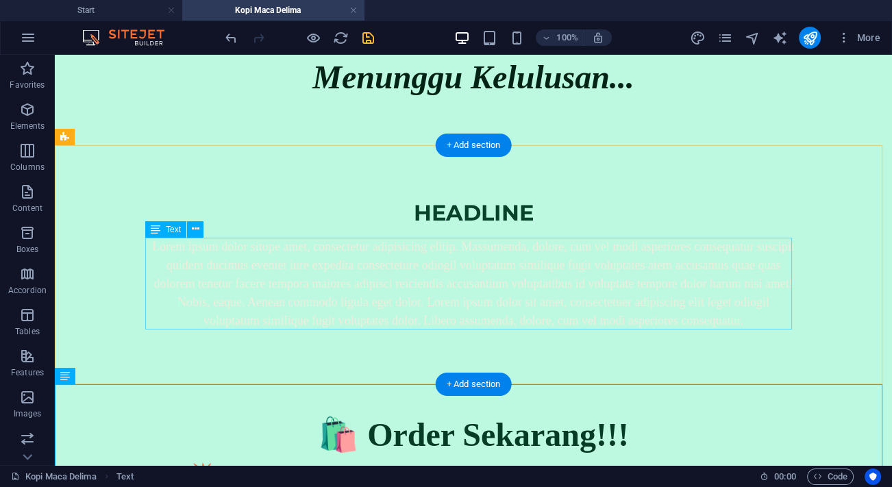
click at [505, 273] on div "Lorem ipsum dolor sitope amet, consectetur adipisicing elitip. Massumenda, dolo…" at bounding box center [473, 284] width 646 height 92
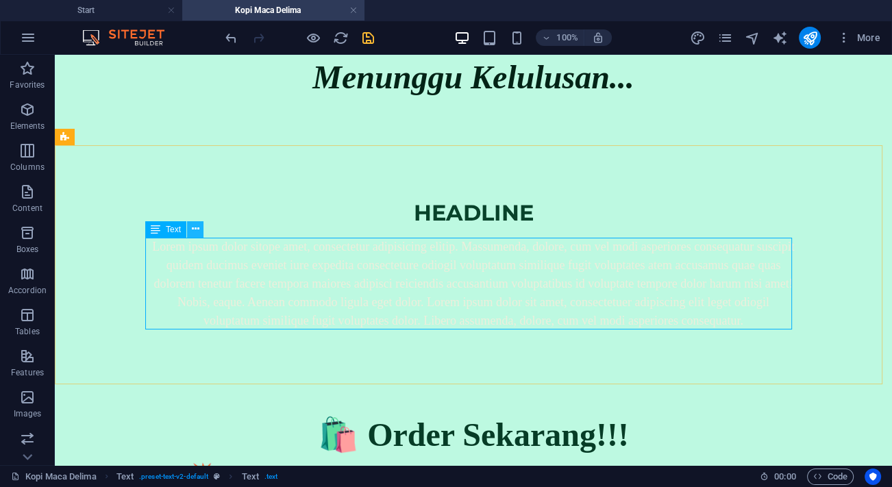
click at [199, 231] on icon at bounding box center [196, 229] width 8 height 14
click at [192, 229] on icon at bounding box center [196, 229] width 8 height 14
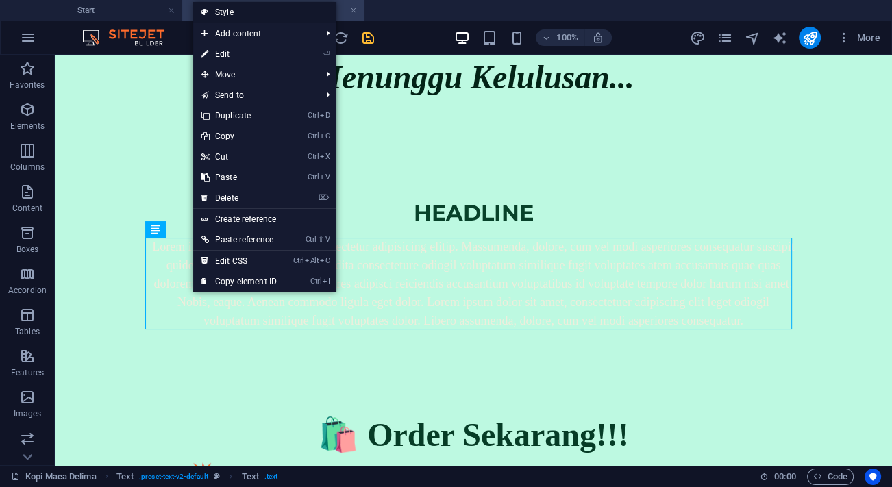
click at [235, 3] on link "Style" at bounding box center [264, 12] width 143 height 21
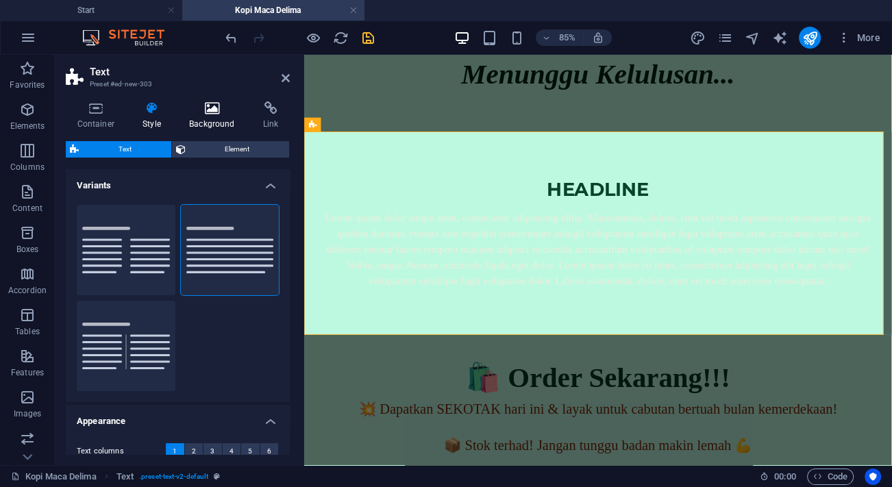
click at [214, 109] on icon at bounding box center [212, 108] width 68 height 14
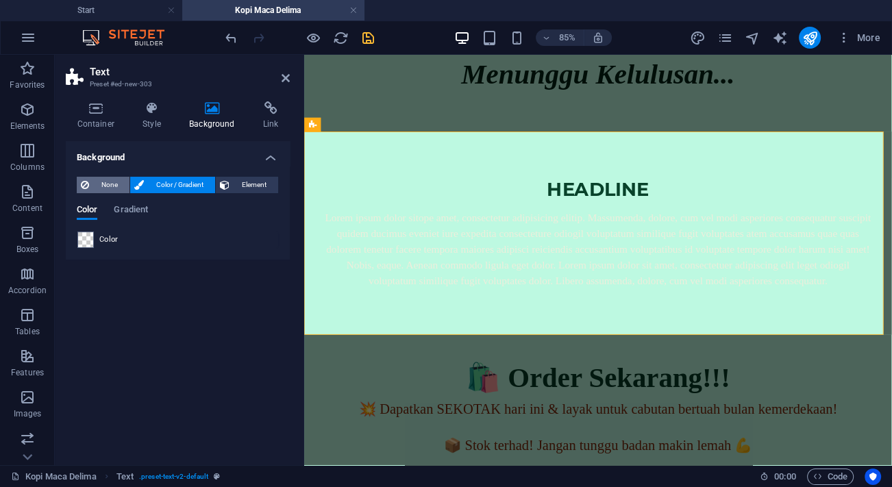
click at [108, 182] on span "None" at bounding box center [109, 185] width 32 height 16
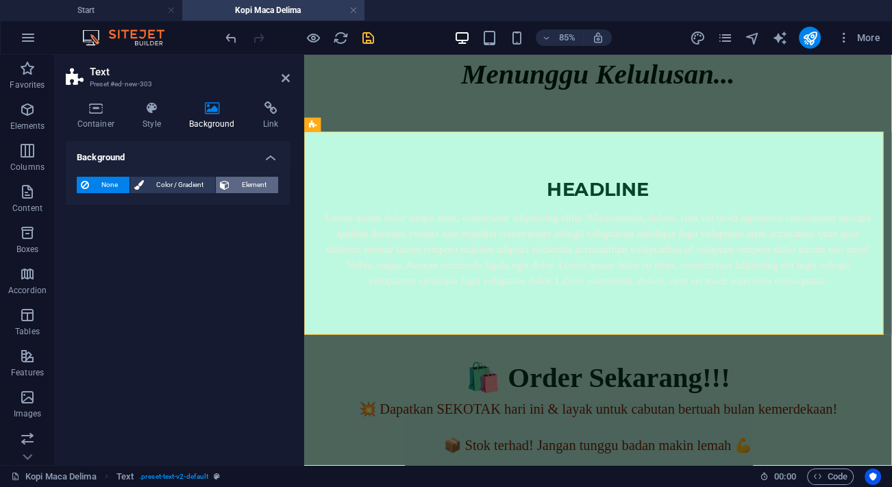
click at [245, 183] on span "Element" at bounding box center [254, 185] width 40 height 16
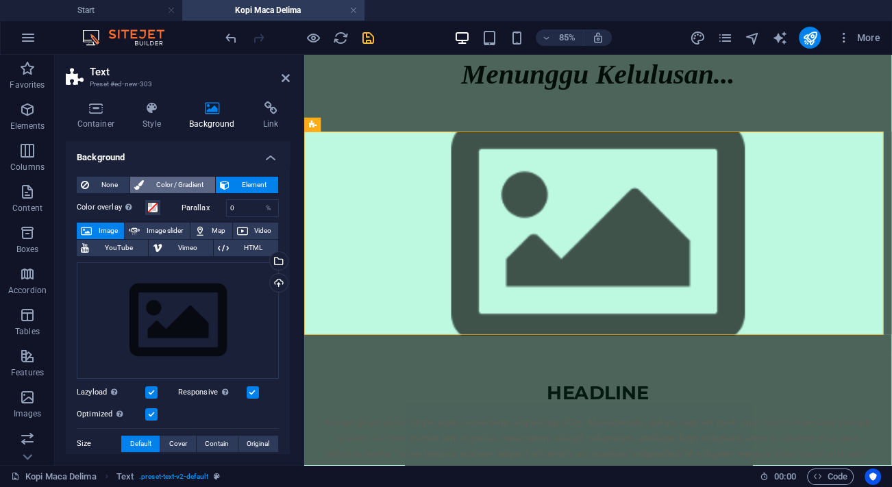
click at [181, 186] on span "Color / Gradient" at bounding box center [179, 185] width 63 height 16
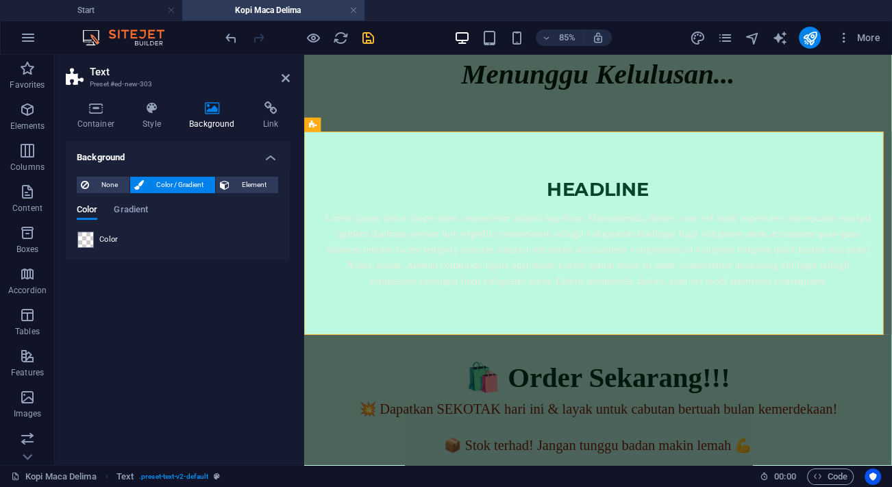
click at [97, 234] on div "Color" at bounding box center [177, 239] width 201 height 16
click at [87, 239] on span at bounding box center [85, 239] width 15 height 15
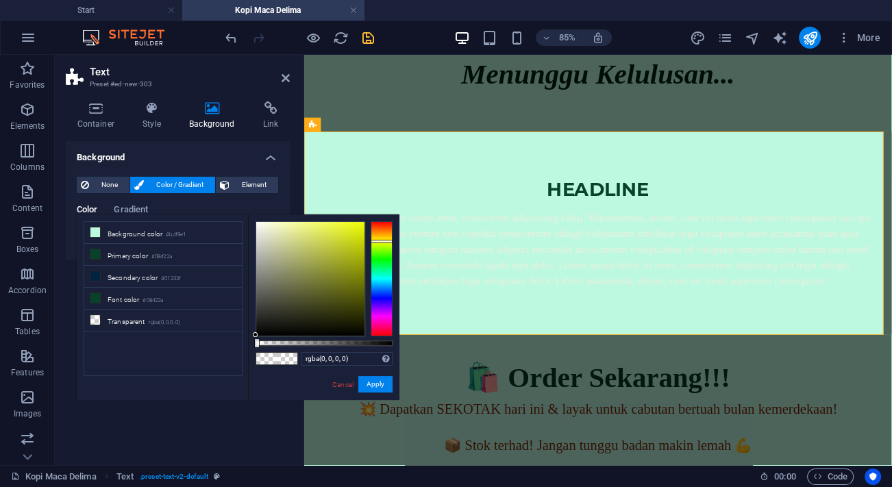
click at [87, 239] on li "Background color #bdf9e1" at bounding box center [163, 233] width 158 height 22
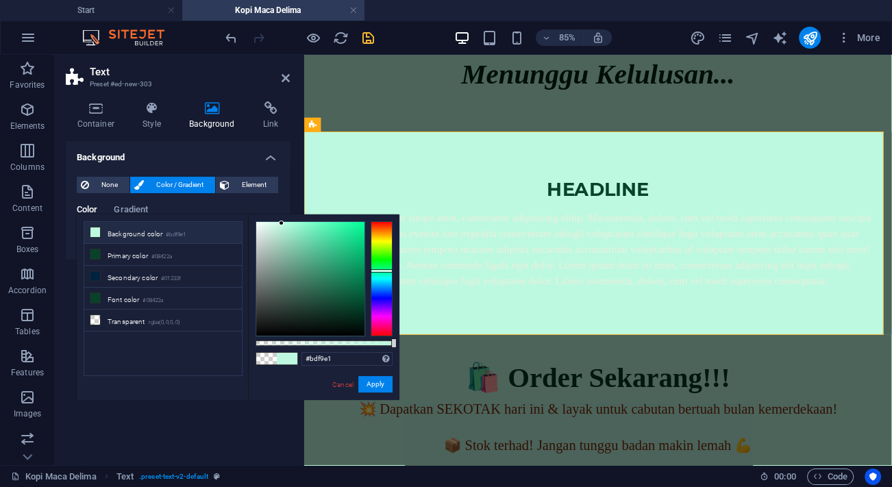
click at [96, 229] on icon at bounding box center [95, 232] width 10 height 10
click at [131, 234] on li "Background color #bdf9e1" at bounding box center [163, 233] width 158 height 22
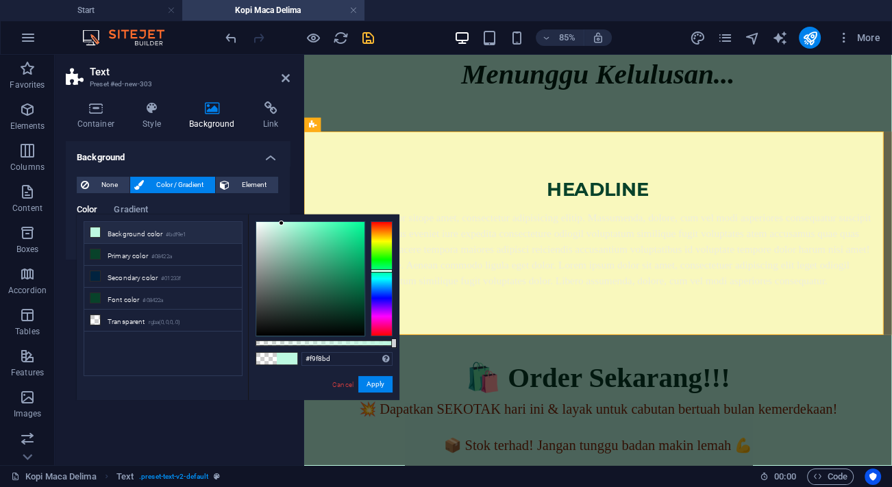
click at [377, 240] on div at bounding box center [381, 278] width 22 height 115
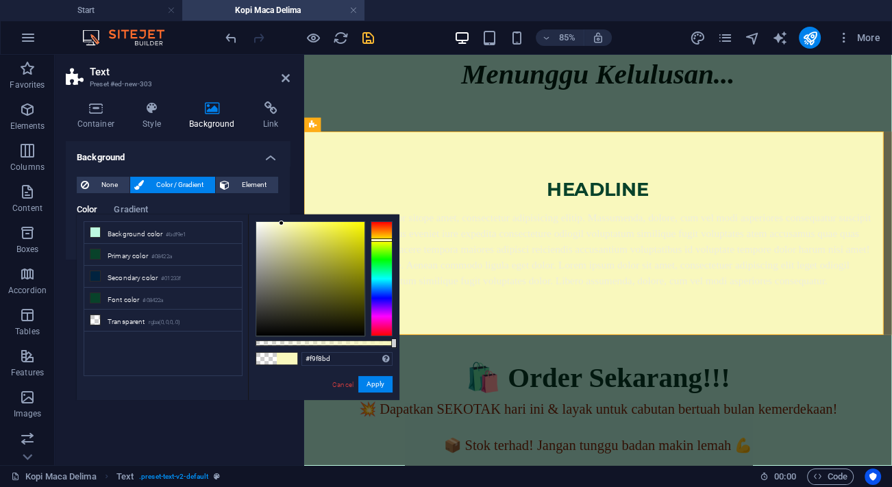
type input "#fdfdf6"
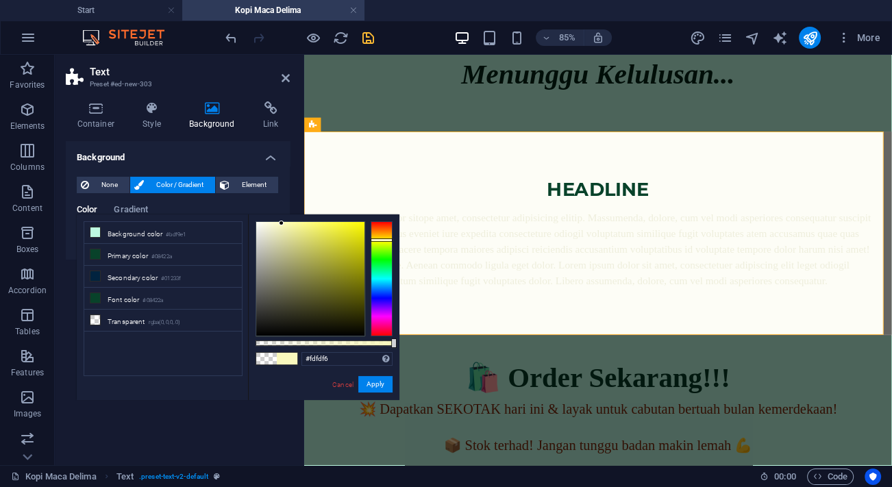
click at [258, 222] on div at bounding box center [310, 279] width 108 height 114
click at [377, 379] on button "Apply" at bounding box center [375, 384] width 34 height 16
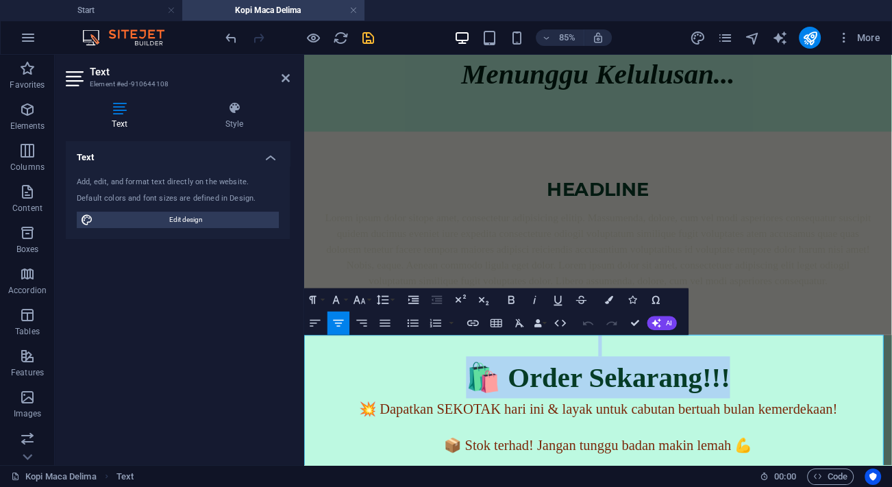
drag, startPoint x: 819, startPoint y: 440, endPoint x: 477, endPoint y: 405, distance: 343.6
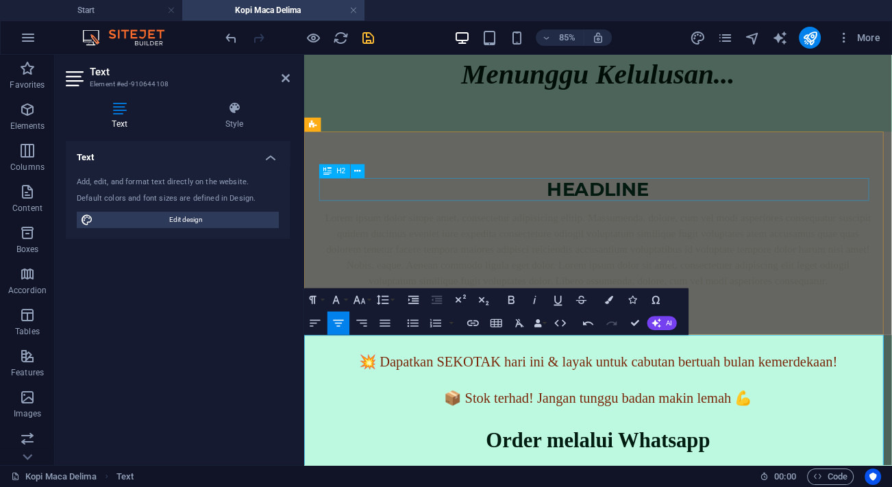
click at [664, 210] on div "Headline" at bounding box center [650, 213] width 646 height 26
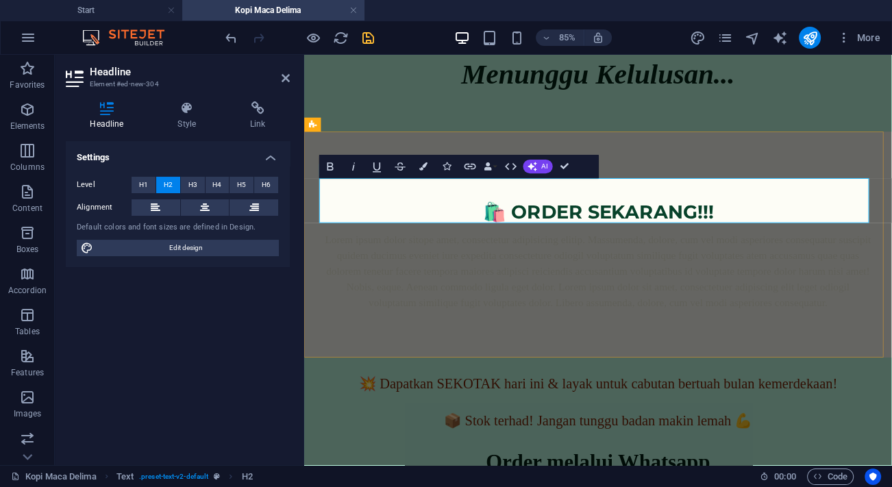
click at [551, 236] on h2 "🛍️ Order Sekarang!!!" at bounding box center [650, 226] width 646 height 53
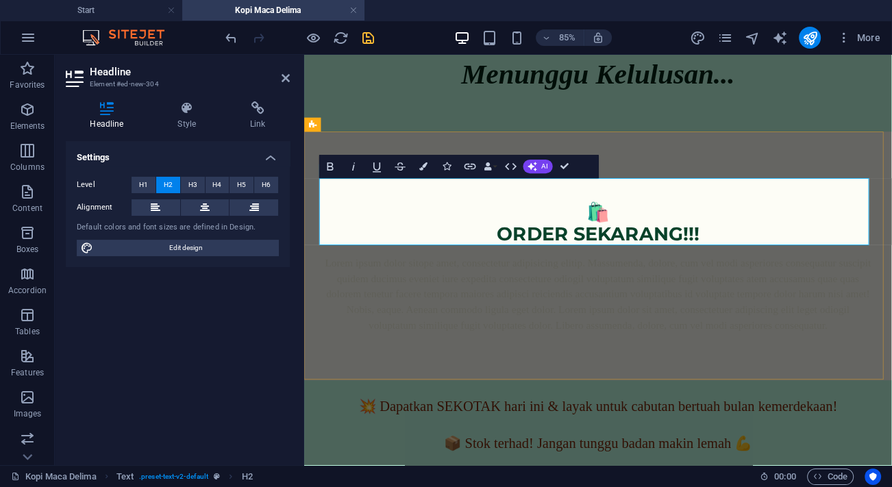
click at [844, 268] on h2 "🛍️ ‌Order Sekarang!!!" at bounding box center [650, 239] width 646 height 79
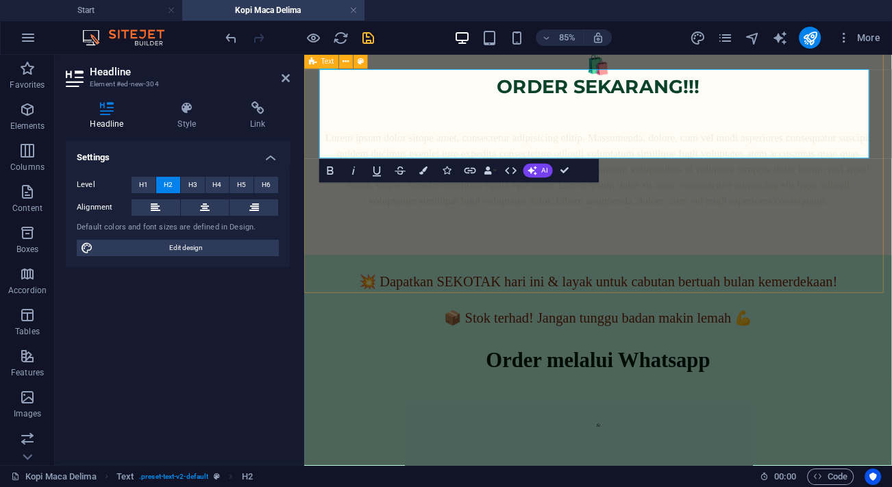
scroll to position [2293, 0]
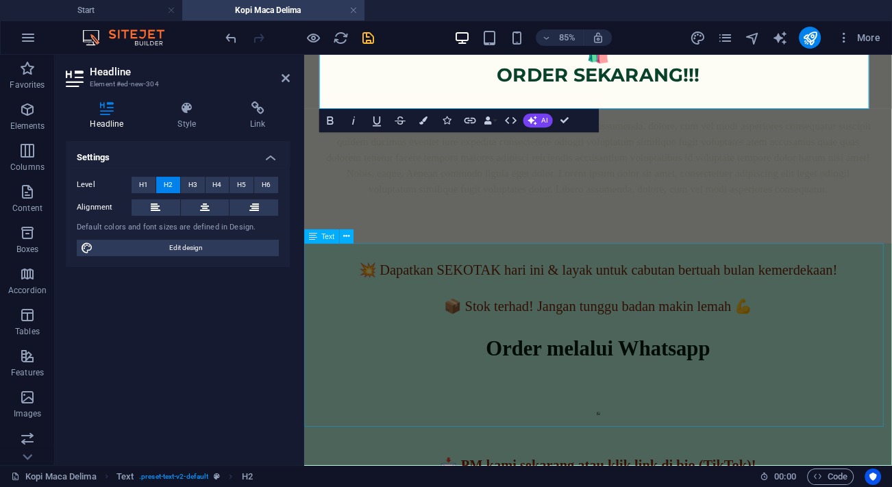
click at [551, 330] on div "💥 Dapatkan SEKOTAK hari ini & layak untuk cabutan bertuah bulan kemerdekaan! 📦 …" at bounding box center [649, 413] width 691 height 273
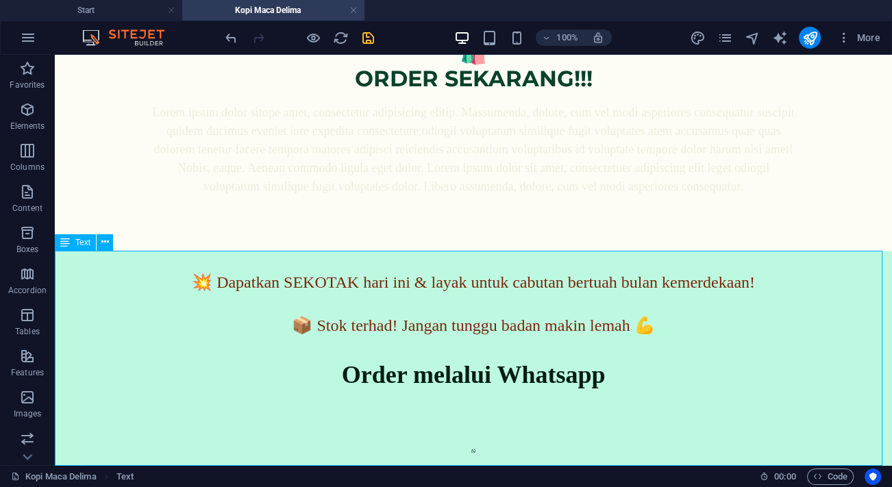
click at [599, 312] on div "💥 Dapatkan SEKOTAK hari ini & layak untuk cabutan bertuah bulan kemerdekaan! 📦 …" at bounding box center [473, 387] width 837 height 273
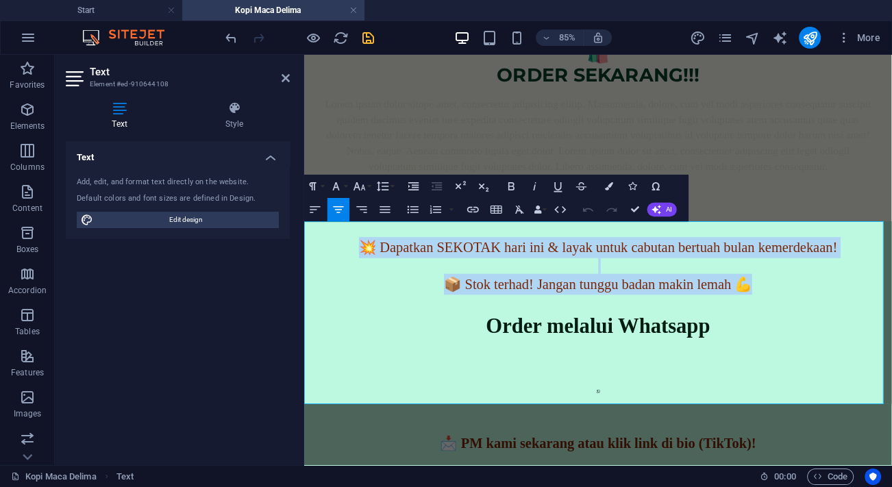
drag, startPoint x: 837, startPoint y: 323, endPoint x: 342, endPoint y: 282, distance: 496.1
click at [342, 282] on div "💥 Dapatkan SEKOTAK hari ini & layak untuk cabutan bertuah bulan kemerdekaan! 📦 …" at bounding box center [649, 387] width 691 height 273
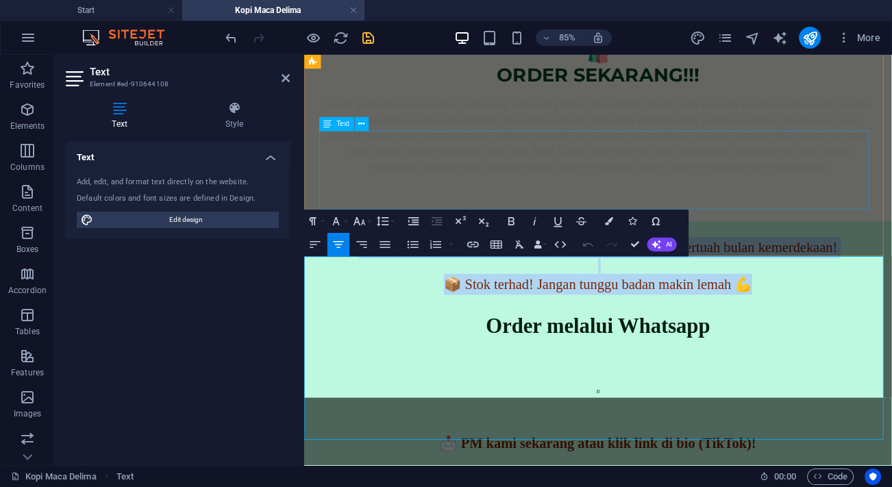
scroll to position [2252, 0]
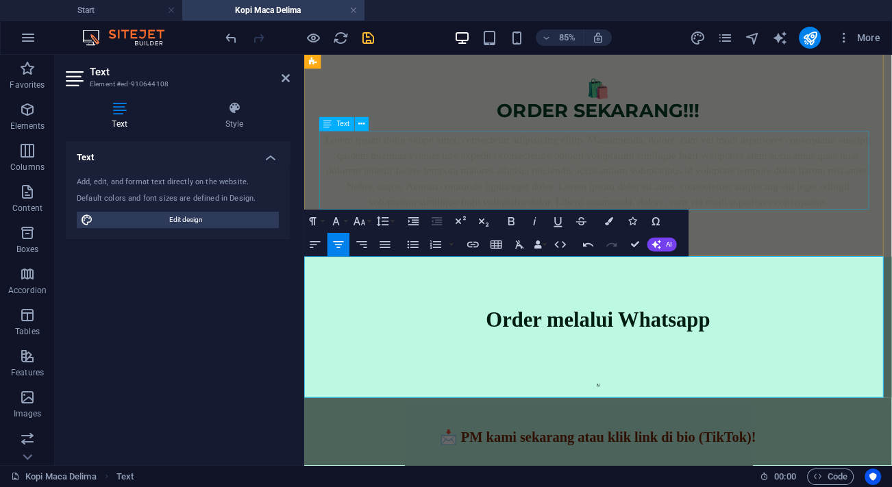
click at [675, 160] on div "Lorem ipsum dolor sitope amet, consectetur adipisicing elitip. Massumenda, dolo…" at bounding box center [650, 191] width 646 height 92
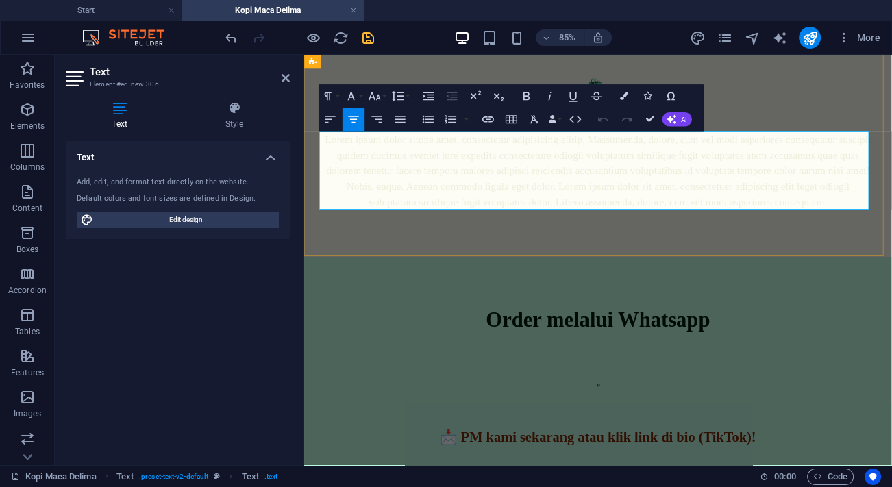
click at [652, 186] on p "Lorem ipsum dolor sitope amet, consectetur adipisicing elitip. Massumenda, dolo…" at bounding box center [650, 191] width 646 height 92
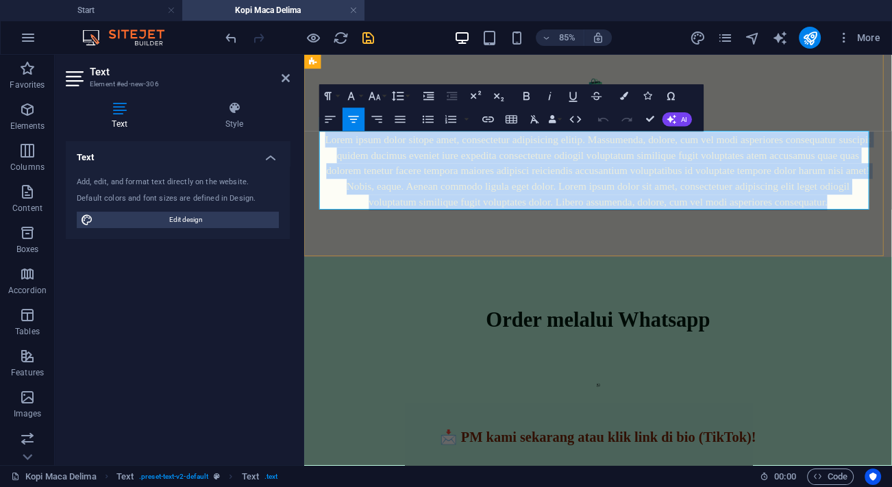
click at [652, 186] on p "Lorem ipsum dolor sitope amet, consectetur adipisicing elitip. Massumenda, dolo…" at bounding box center [650, 191] width 646 height 92
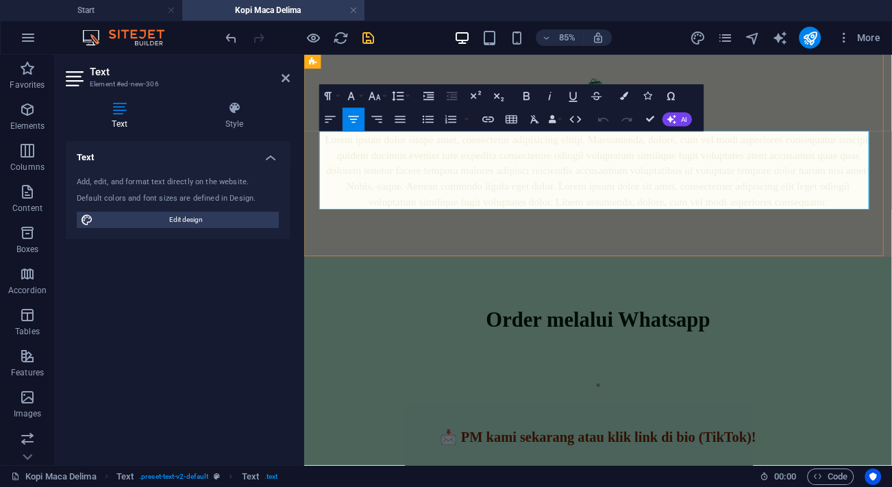
scroll to position [2226, 0]
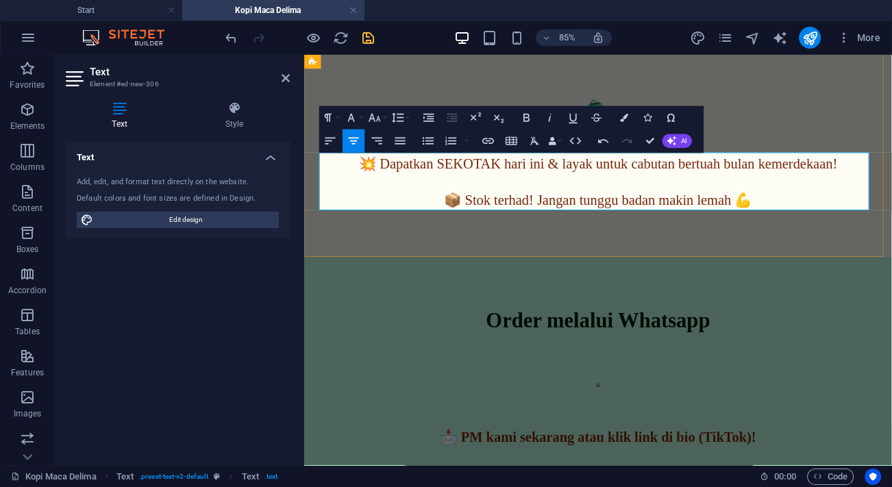
click at [668, 200] on p at bounding box center [650, 204] width 646 height 18
click at [670, 244] on div "🛍️ Order Sekarang!!! 💥 Dapatkan SEKOTAK hari ini & layak untuk cabutan bertuah …" at bounding box center [649, 158] width 691 height 267
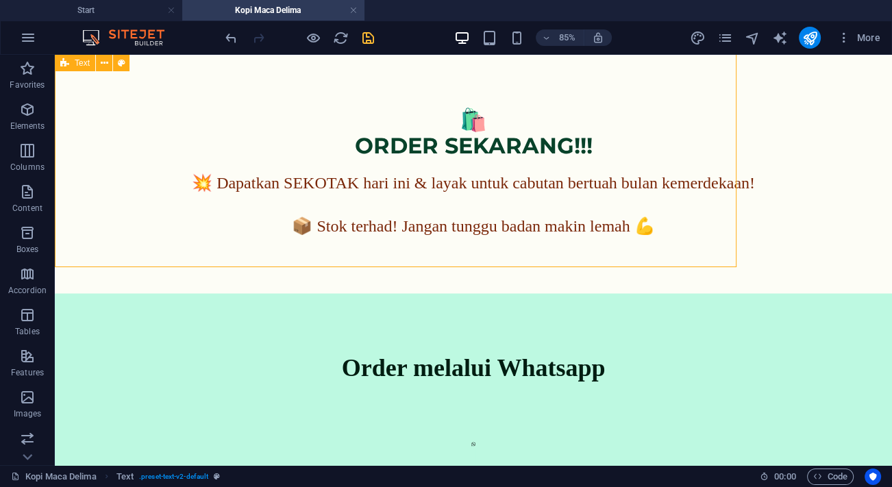
scroll to position [2252, 0]
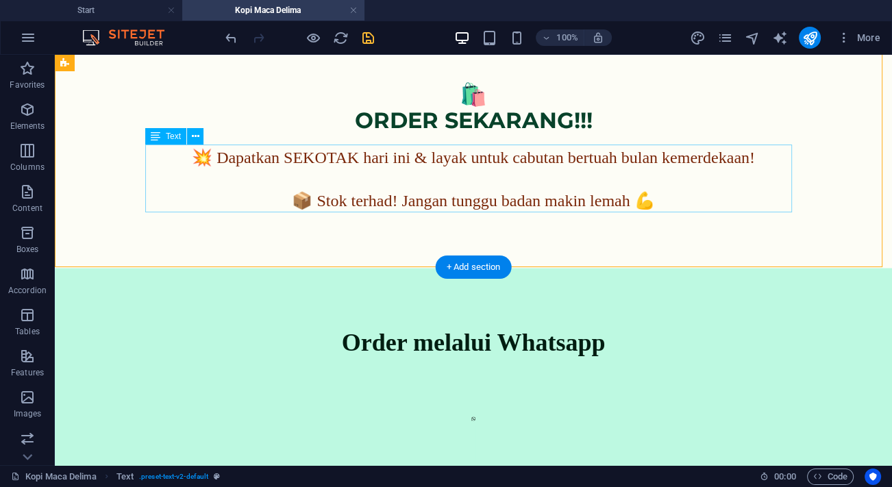
click at [562, 197] on div "💥 Dapatkan SEKOTAK hari ini & layak untuk cabutan bertuah bulan kemerdekaan! 📦 …" at bounding box center [473, 179] width 646 height 68
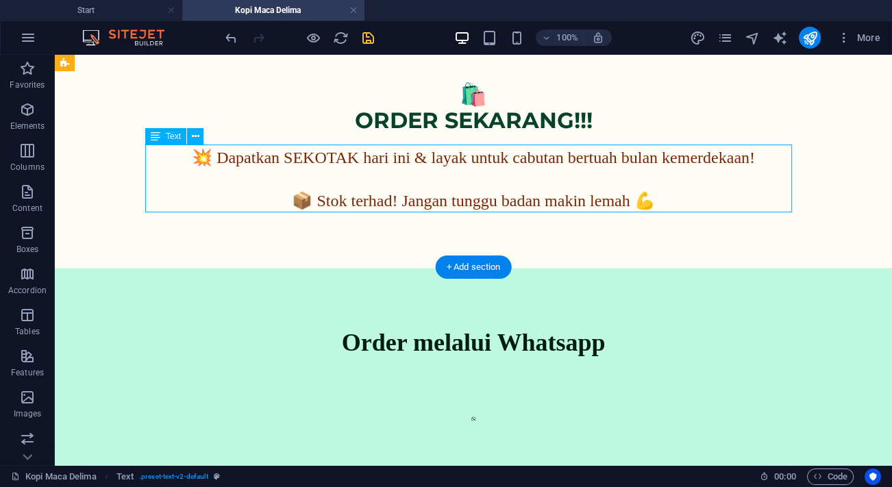
click at [562, 197] on div "💥 Dapatkan SEKOTAK hari ini & layak untuk cabutan bertuah bulan kemerdekaan! 📦 …" at bounding box center [473, 179] width 646 height 68
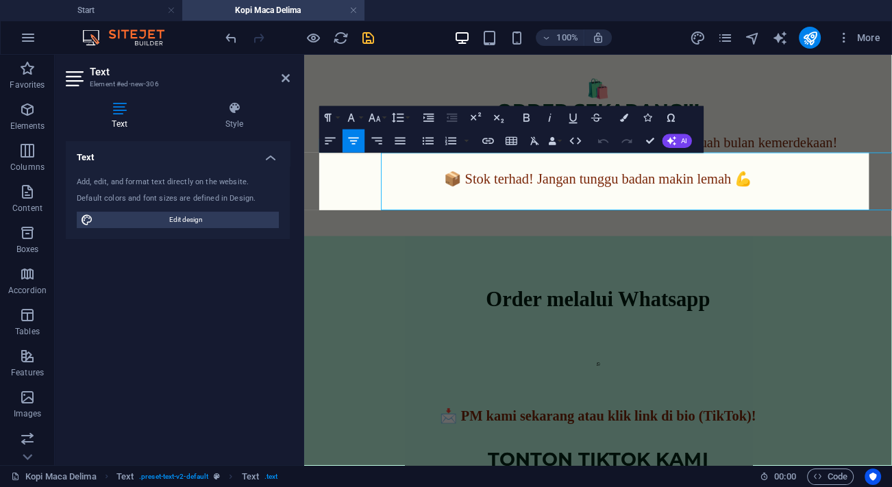
scroll to position [2226, 0]
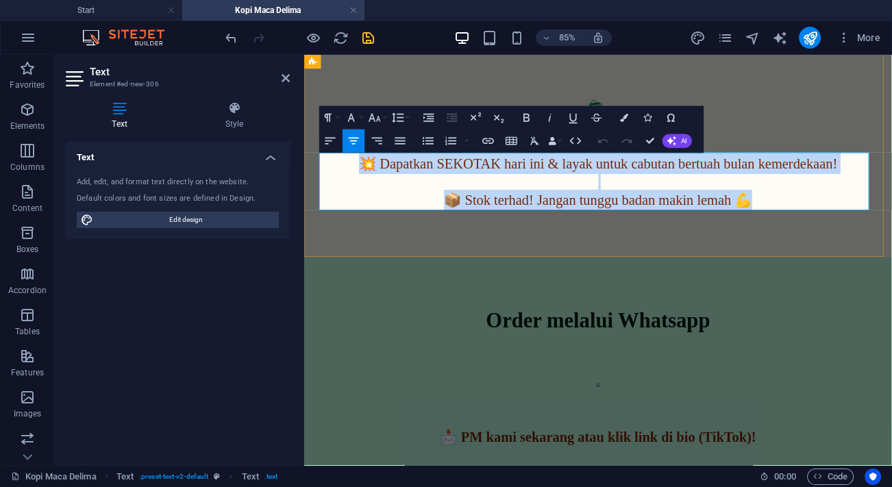
drag, startPoint x: 843, startPoint y: 221, endPoint x: 364, endPoint y: 191, distance: 479.6
click at [364, 191] on div "💥 Dapatkan SEKOTAK hari ini & layak untuk cabutan bertuah bulan kemerdekaan! 📦 …" at bounding box center [650, 205] width 646 height 68
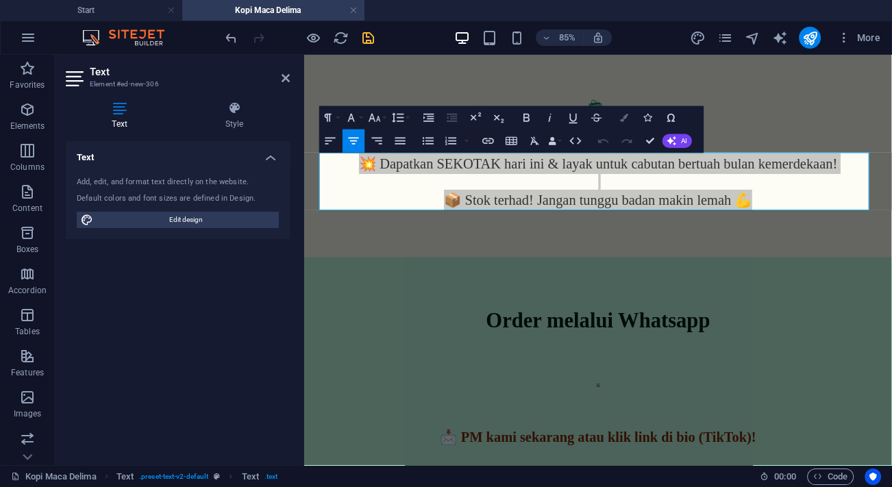
click at [628, 121] on button "Colors" at bounding box center [624, 117] width 22 height 23
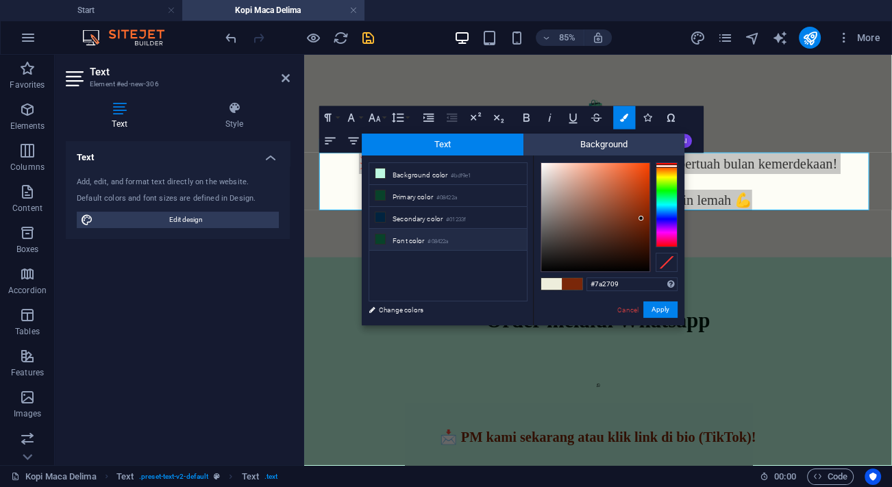
click at [394, 235] on li "Font color #08422a" at bounding box center [448, 240] width 158 height 22
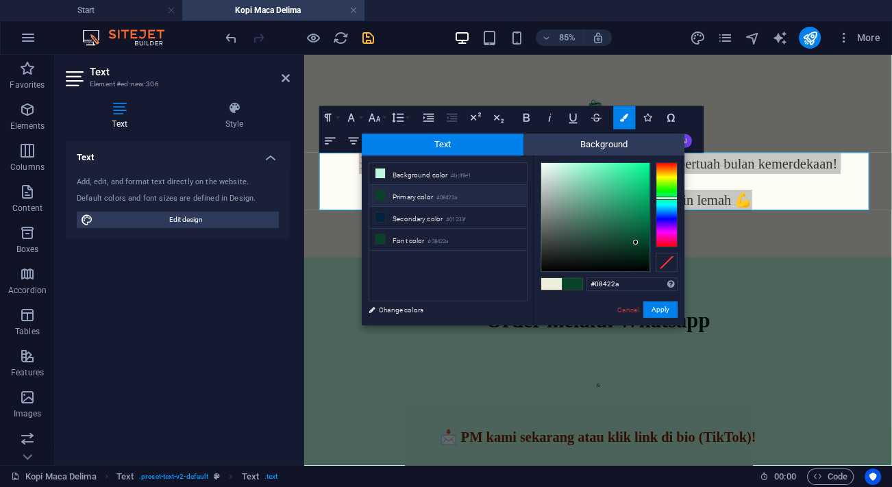
type input "#01331e"
click at [647, 249] on div at bounding box center [595, 217] width 108 height 108
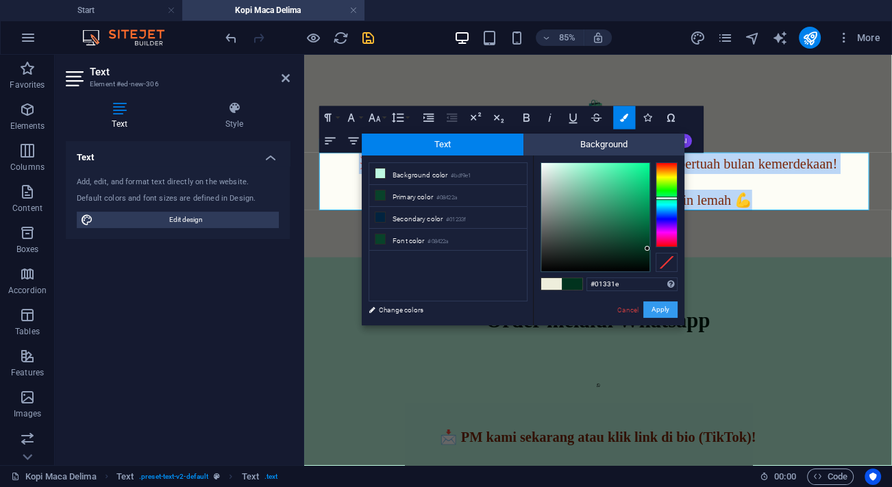
click at [655, 301] on button "Apply" at bounding box center [660, 309] width 34 height 16
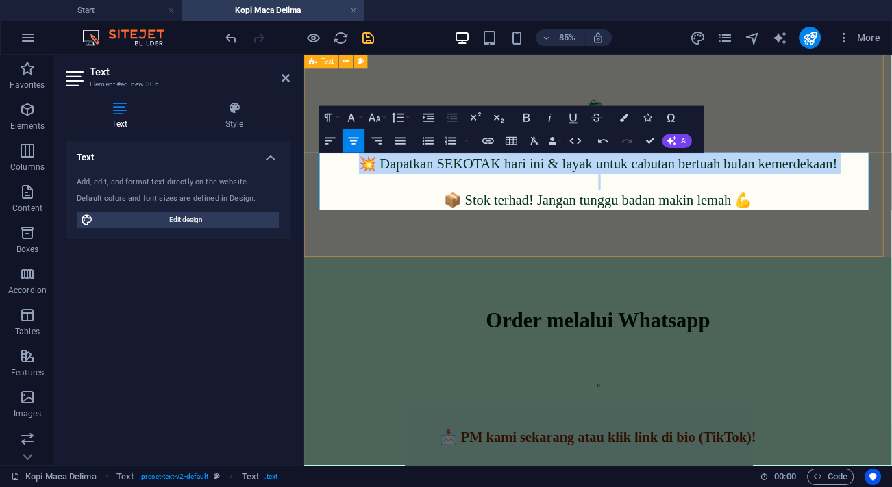
click at [690, 251] on div "🛍️ Order Sekarang!!! 💥 Dapatkan SEKOTAK hari ini & layak untuk cabutan bertuah …" at bounding box center [649, 158] width 691 height 267
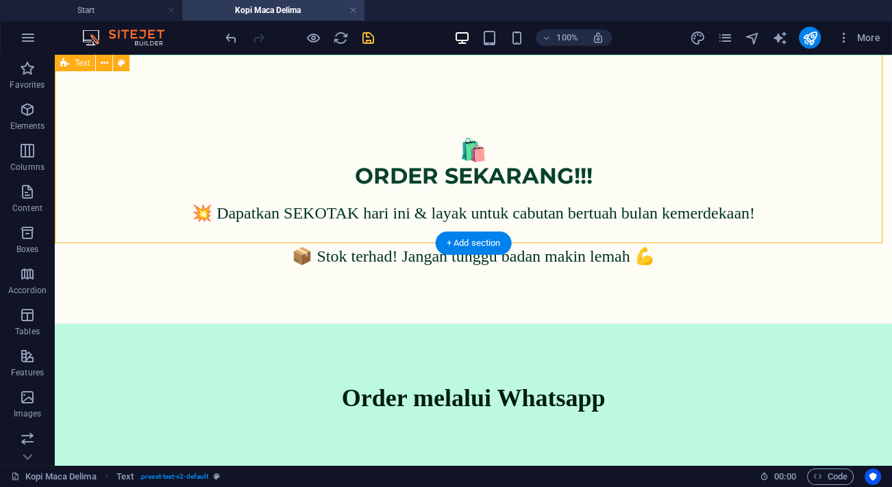
scroll to position [2299, 0]
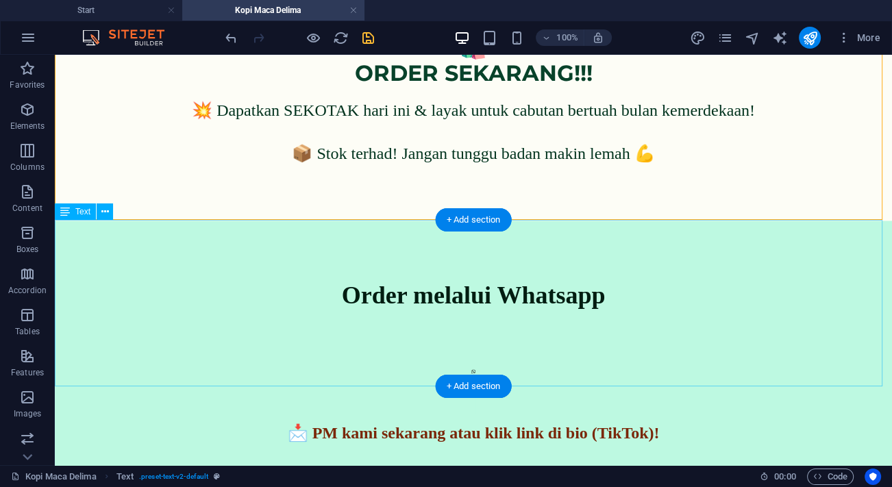
click at [469, 289] on div "Order melalui Whatsapp     📩 PM kami sekarang atau klik link di bio (TikTok)!" at bounding box center [473, 333] width 837 height 224
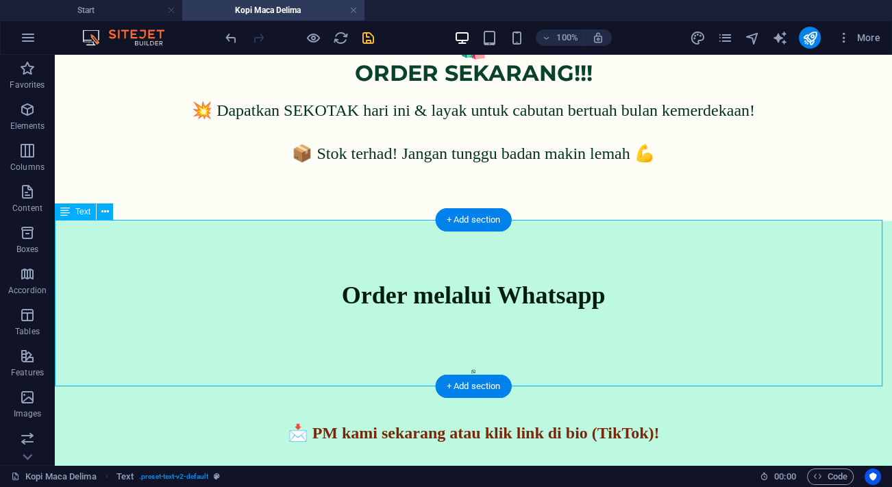
click at [469, 289] on div "Order melalui Whatsapp     📩 PM kami sekarang atau klik link di bio (TikTok)!" at bounding box center [473, 333] width 837 height 224
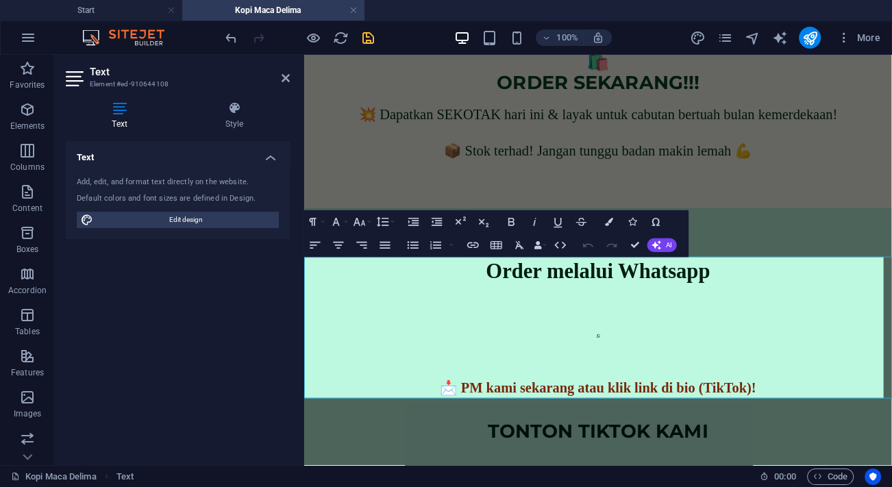
scroll to position [2226, 0]
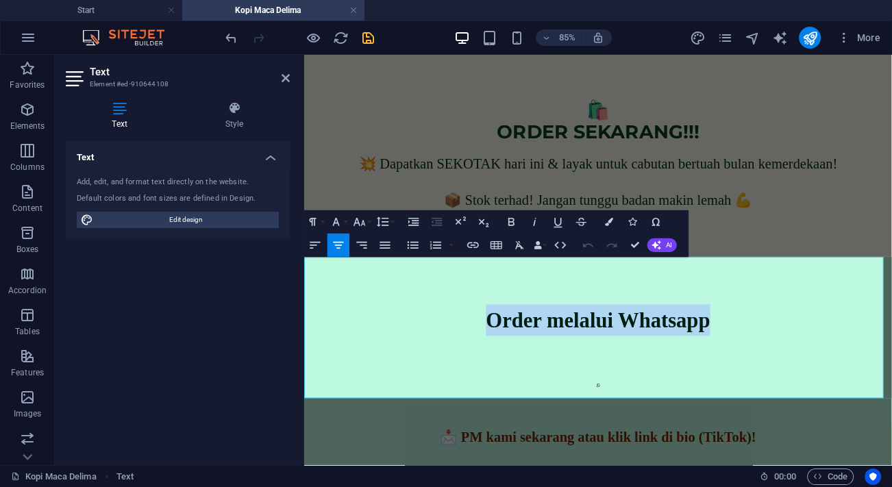
drag, startPoint x: 495, startPoint y: 366, endPoint x: 872, endPoint y: 401, distance: 378.2
click at [872, 401] on div "Order melalui Whatsapp     📩 PM kami sekarang atau klik link di bio (TikTok)!" at bounding box center [649, 405] width 691 height 224
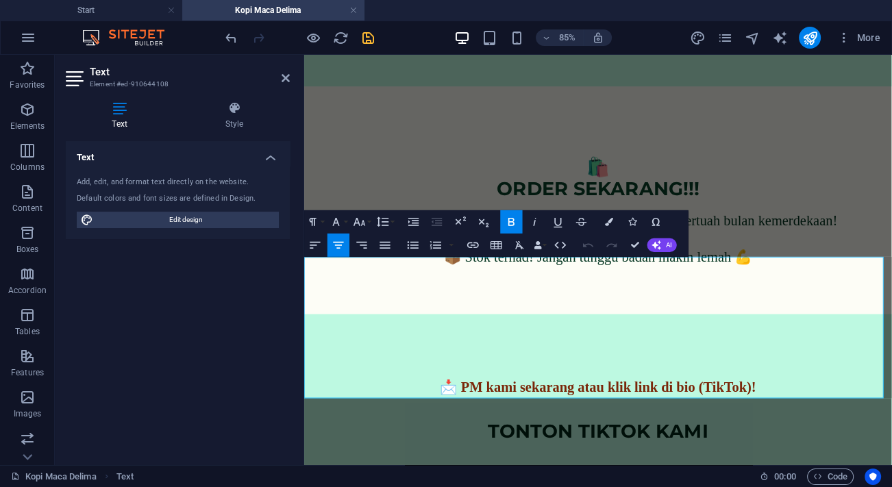
scroll to position [2159, 0]
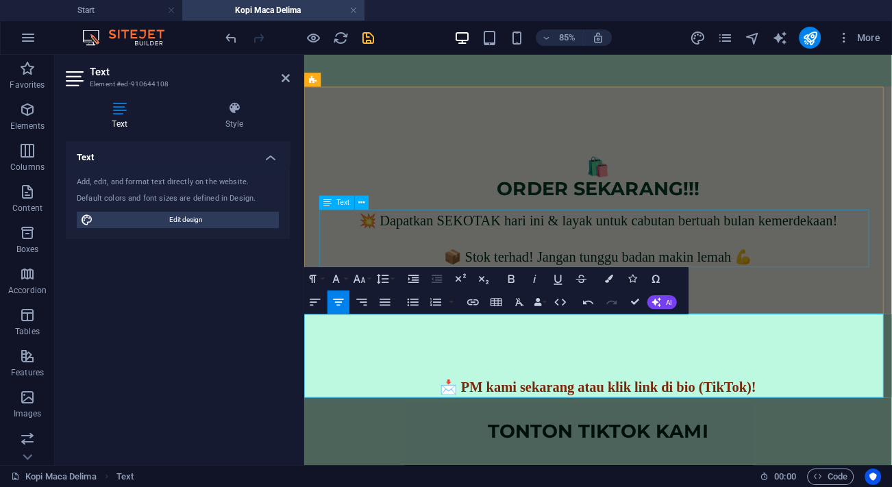
click at [744, 263] on div "💥 Dapatkan SEKOTAK hari ini & layak untuk cabutan bertuah bulan kemerdekaan! 📦 …" at bounding box center [650, 272] width 646 height 68
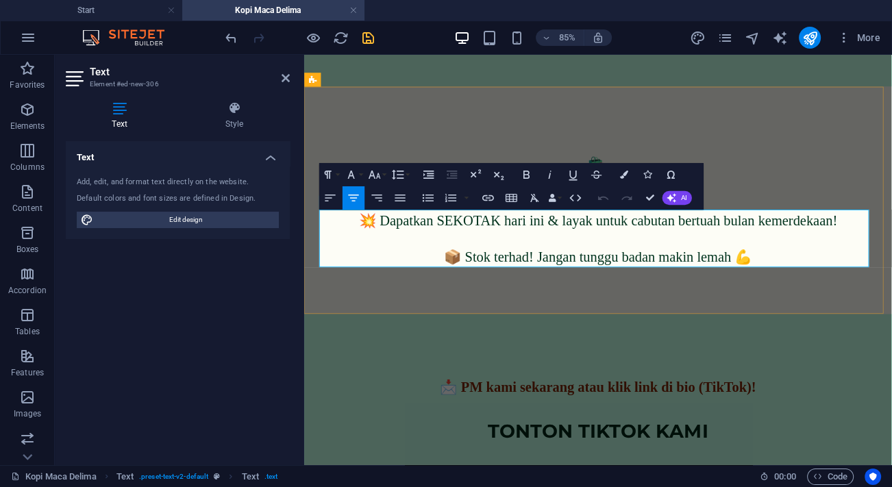
click at [891, 288] on p "📦 Stok terhad! Jangan tunggu badan makin lemah 💪" at bounding box center [650, 293] width 646 height 25
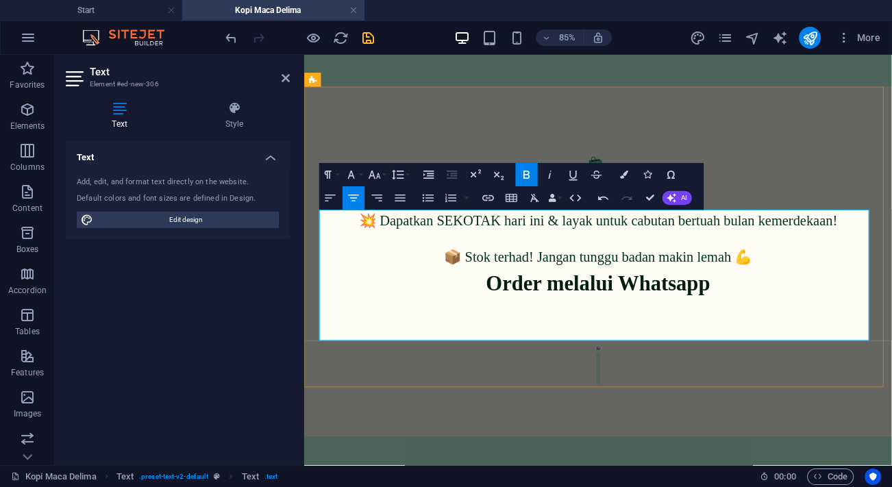
click at [512, 326] on p "Order melalui Whatsapp" at bounding box center [650, 323] width 646 height 37
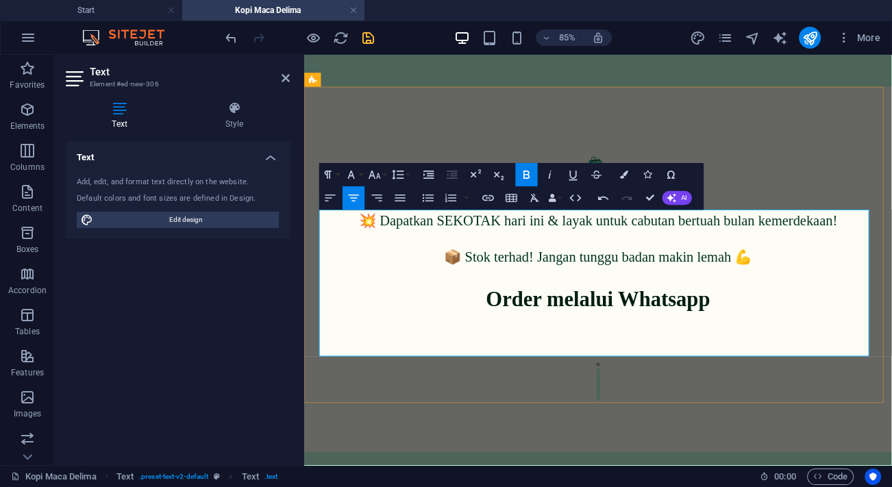
click at [651, 417] on icon at bounding box center [650, 419] width 4 height 4
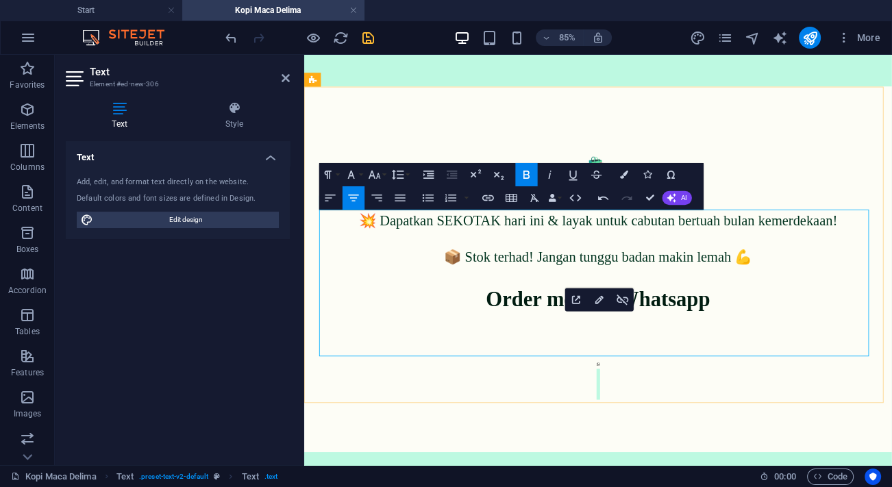
click at [648, 417] on icon at bounding box center [650, 419] width 4 height 4
click at [629, 171] on button "Colors" at bounding box center [624, 174] width 22 height 23
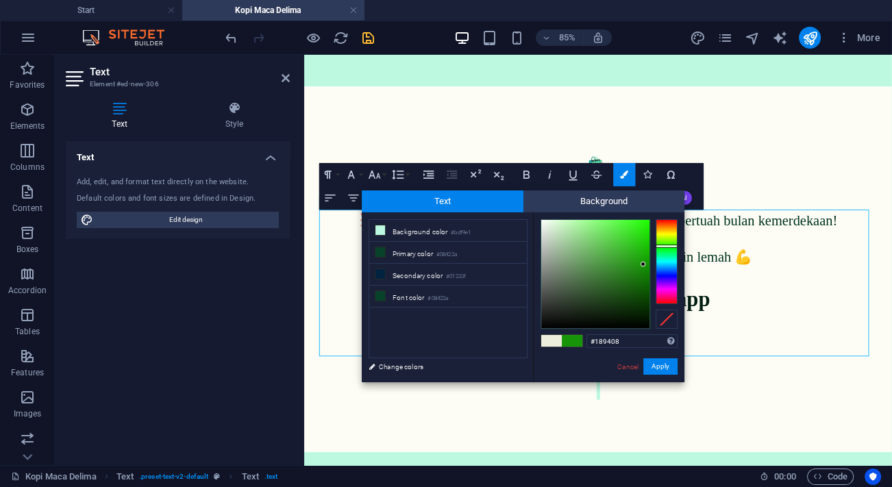
drag, startPoint x: 622, startPoint y: 338, endPoint x: 546, endPoint y: 340, distance: 75.4
click at [546, 340] on div "#189408 Supported formats #0852ed rgb(8, 82, 237) rgba(8, 82, 237, 90%) hsv(221…" at bounding box center [608, 396] width 151 height 368
click at [568, 366] on div "Supported formats #0852ed rgb(8, 82, 237) rgba(8, 82, 237, 90%) hsv(221,97,93) …" at bounding box center [608, 396] width 151 height 368
click at [659, 374] on button "Apply" at bounding box center [660, 366] width 34 height 16
click at [668, 360] on button "Apply" at bounding box center [660, 366] width 34 height 16
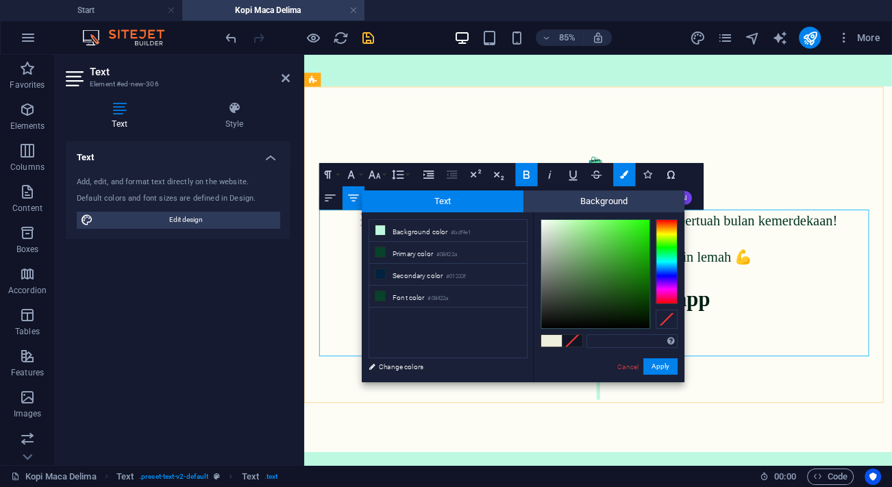
click at [852, 336] on p "Order melalui Whatsapp" at bounding box center [650, 342] width 646 height 37
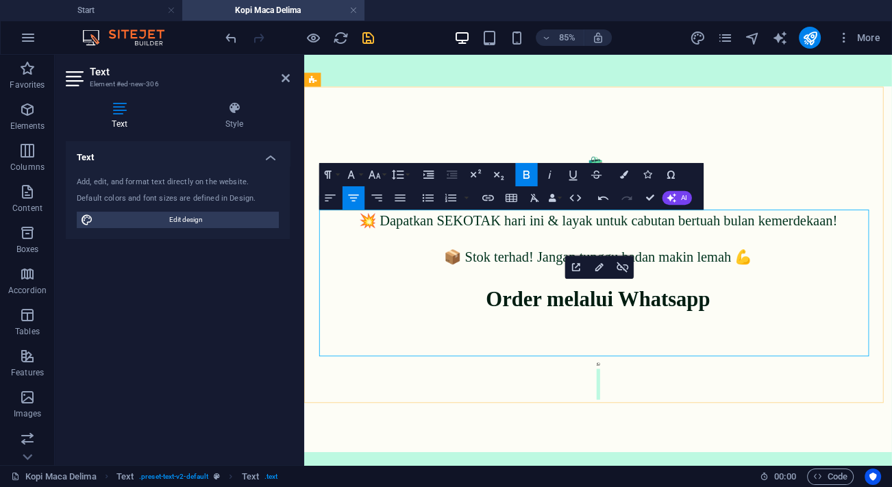
click at [688, 382] on p at bounding box center [650, 414] width 646 height 107
click at [685, 385] on p at bounding box center [650, 414] width 646 height 107
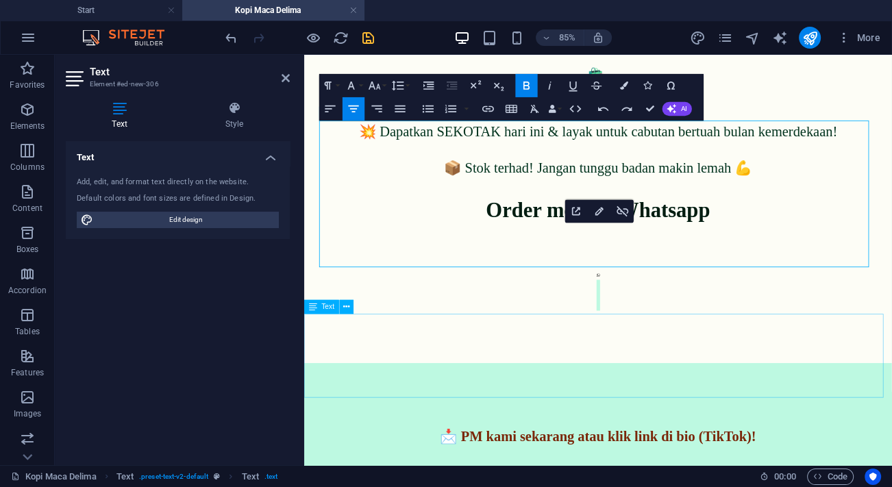
click at [669, 418] on div "📩 PM kami sekarang atau klik link di bio (TikTok)!" at bounding box center [649, 467] width 691 height 99
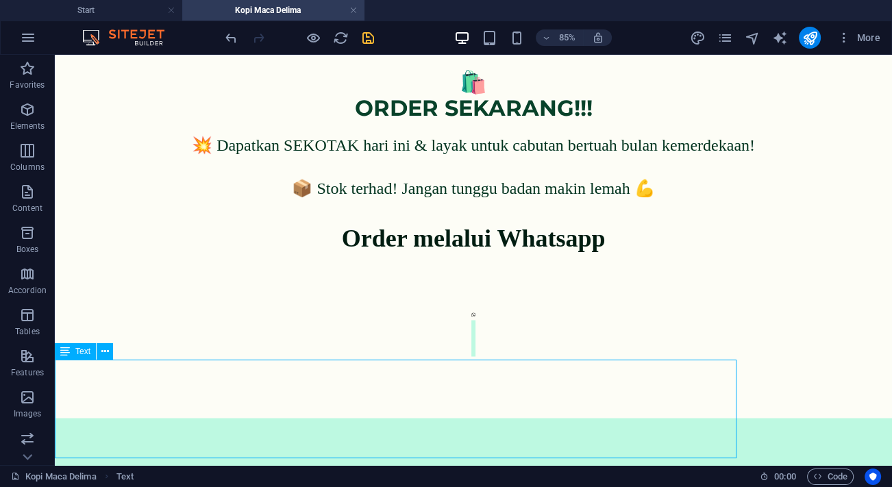
click at [616, 418] on div "📩 PM kami sekarang atau klik link di bio (TikTok)!" at bounding box center [473, 467] width 837 height 99
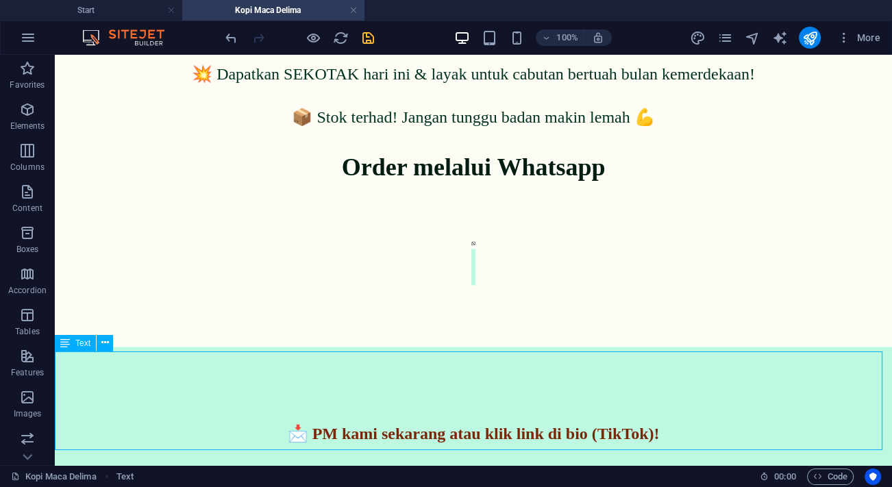
scroll to position [2336, 0]
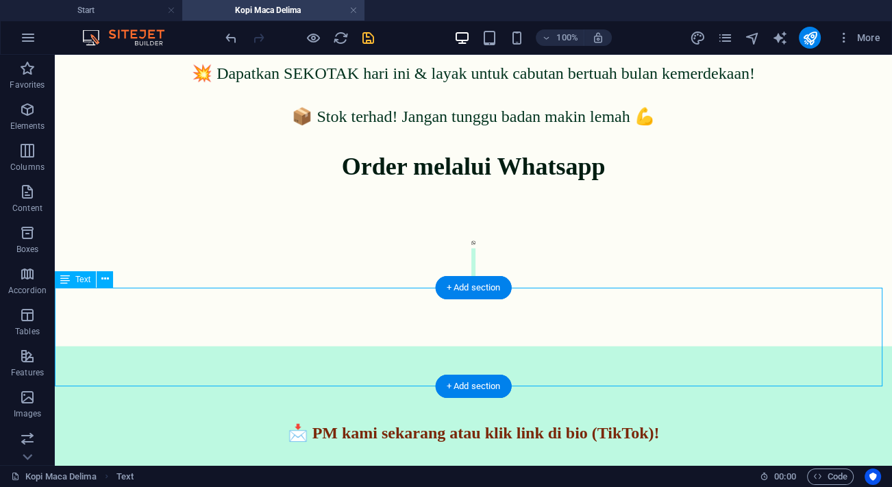
click at [541, 357] on div "📩 PM kami sekarang atau klik link di bio (TikTok)!" at bounding box center [473, 395] width 837 height 99
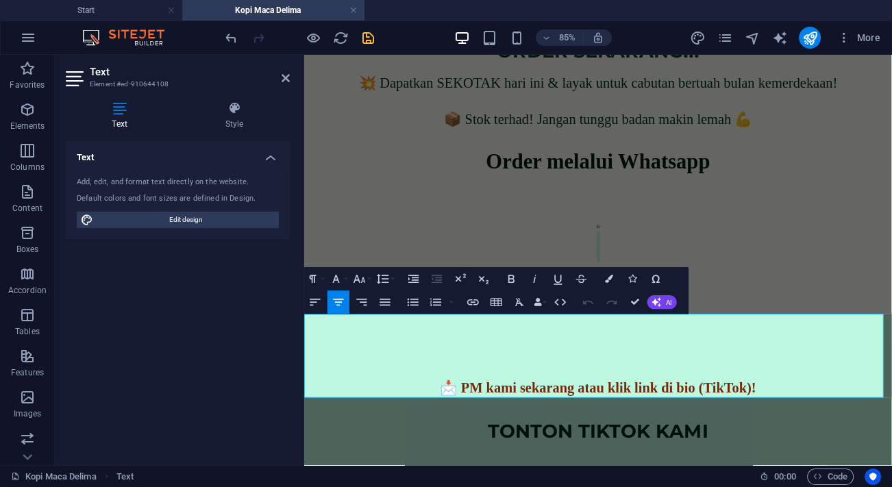
scroll to position [2264, 0]
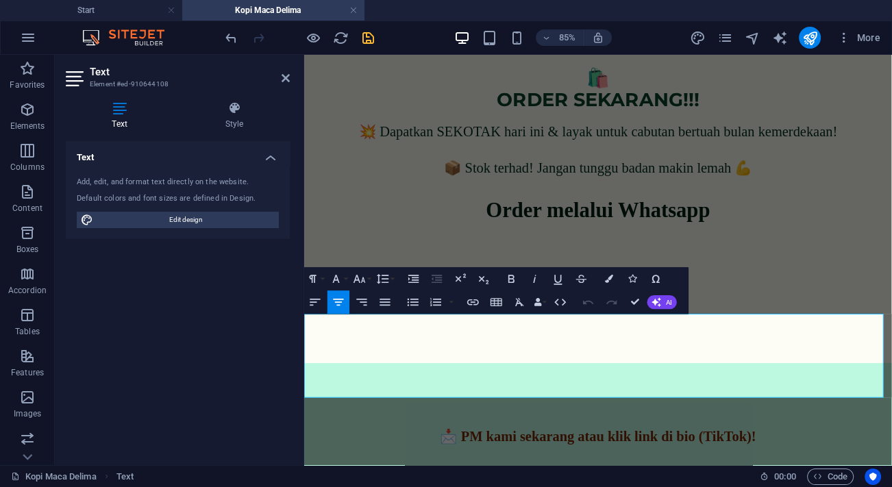
click at [629, 436] on p at bounding box center [649, 445] width 691 height 18
click at [831, 455] on p at bounding box center [649, 473] width 691 height 37
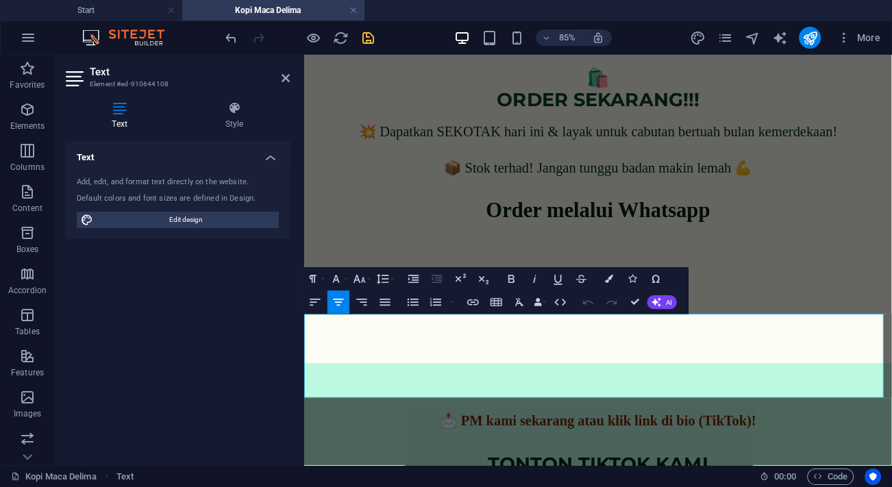
scroll to position [2246, 0]
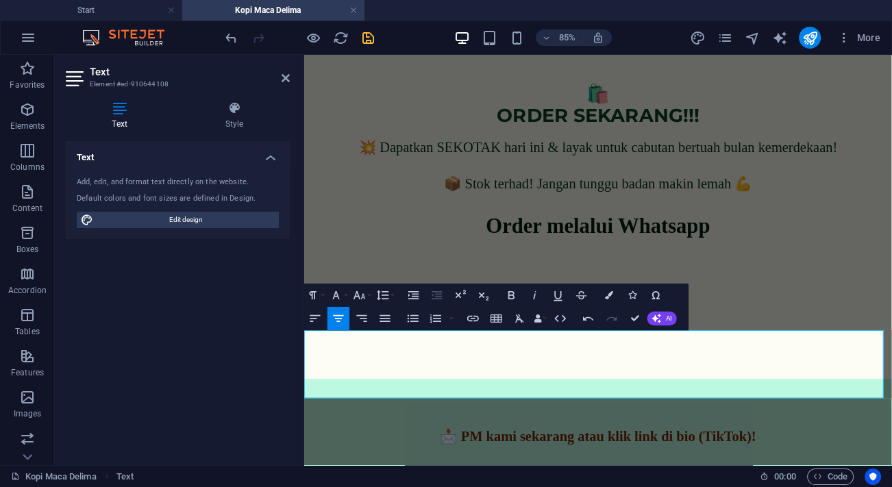
click at [764, 455] on p at bounding box center [649, 464] width 691 height 18
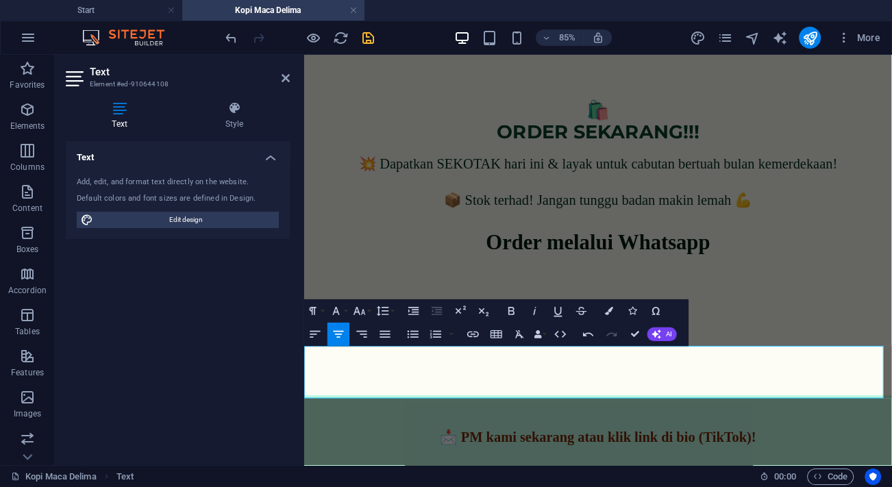
click at [764, 455] on p at bounding box center [649, 464] width 691 height 18
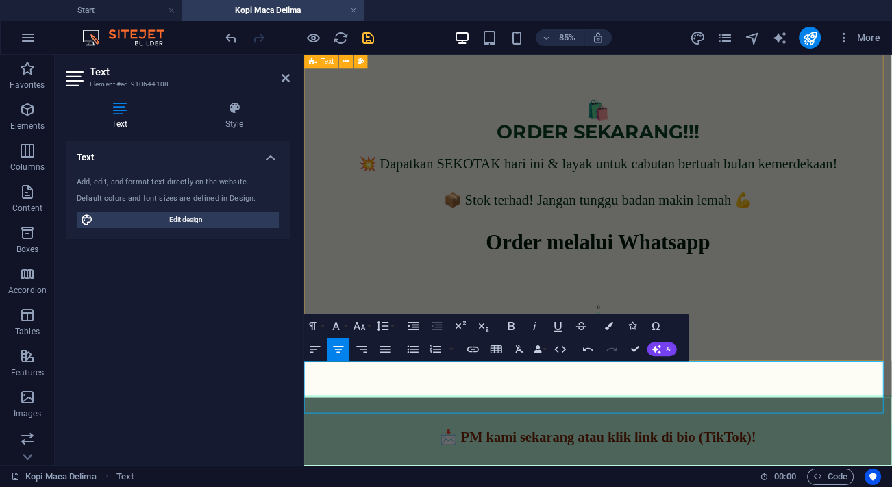
scroll to position [2209, 0]
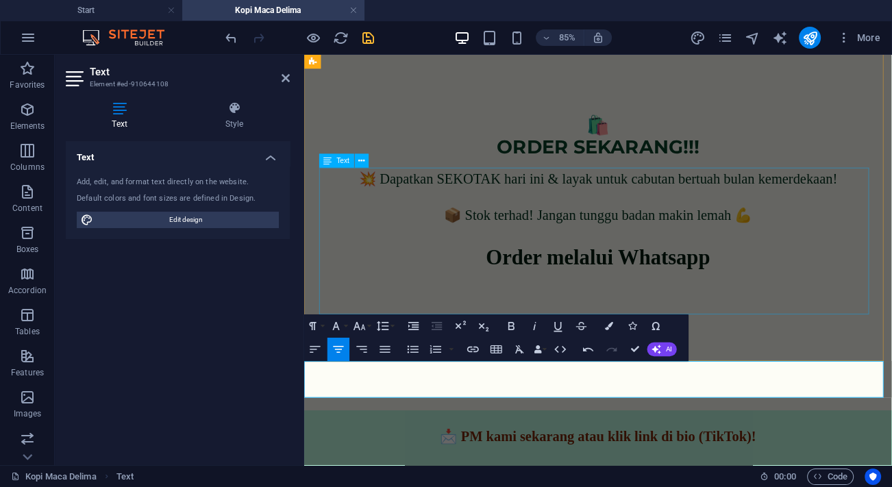
click at [864, 359] on div "💥 Dapatkan SEKOTAK hari ini & layak untuk cabutan bertuah bulan kemerdekaan! 📦 …" at bounding box center [650, 303] width 646 height 230
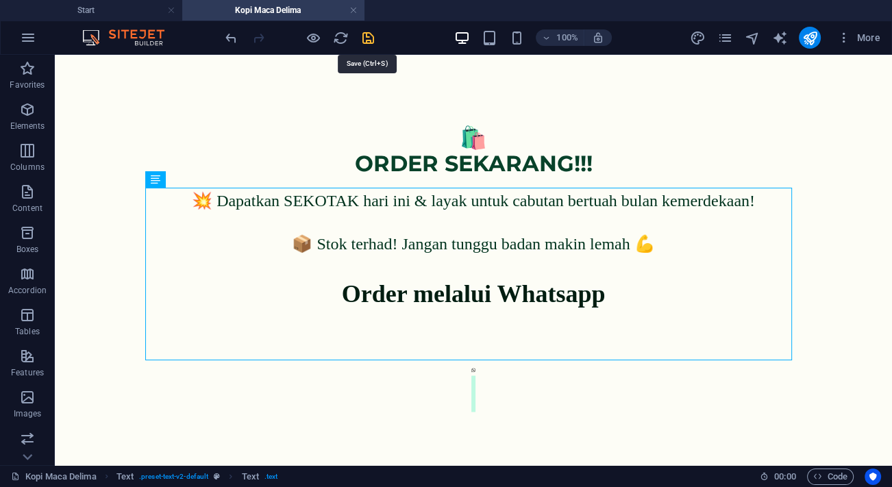
click at [370, 38] on icon "save" at bounding box center [368, 38] width 16 height 16
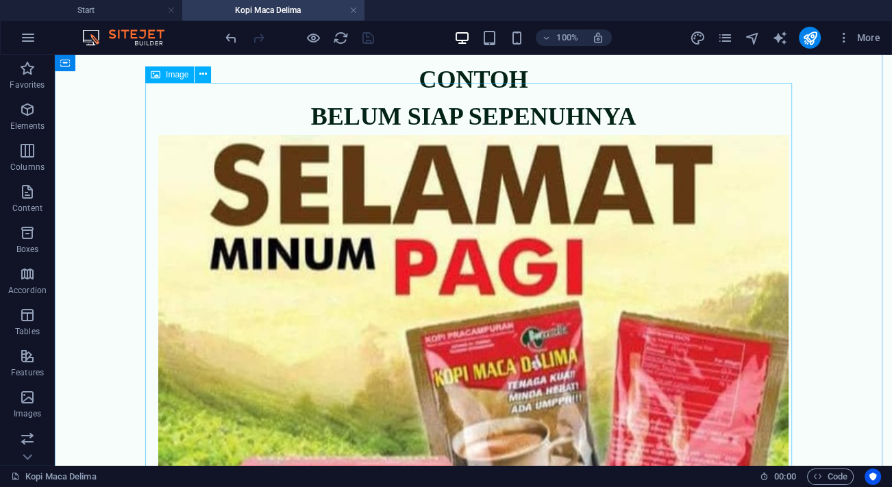
scroll to position [0, 0]
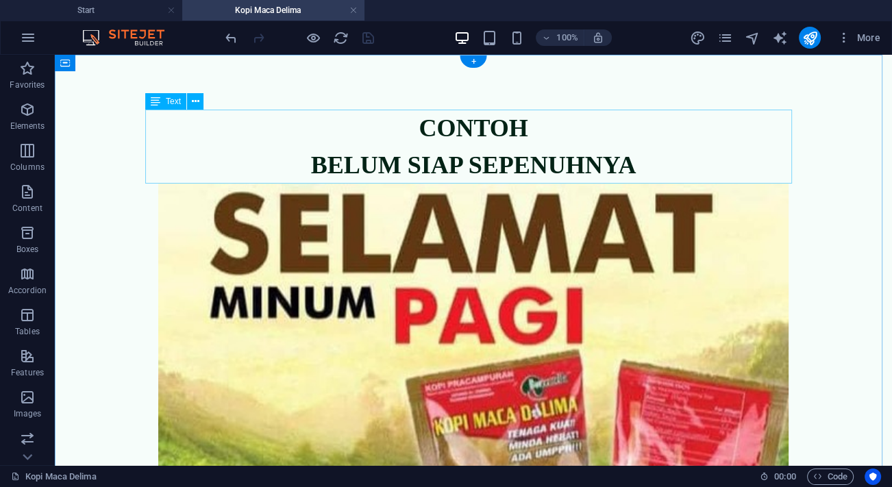
click at [597, 161] on div "CONTOH BELUM SIAP SEPENUHNYA" at bounding box center [473, 147] width 646 height 74
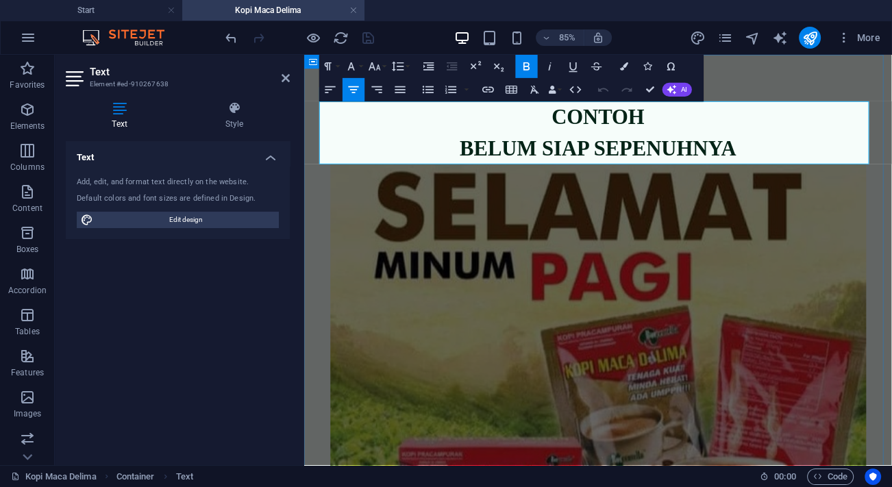
click at [817, 163] on p "BELUM SIAP SEPENUHNYA" at bounding box center [650, 165] width 646 height 37
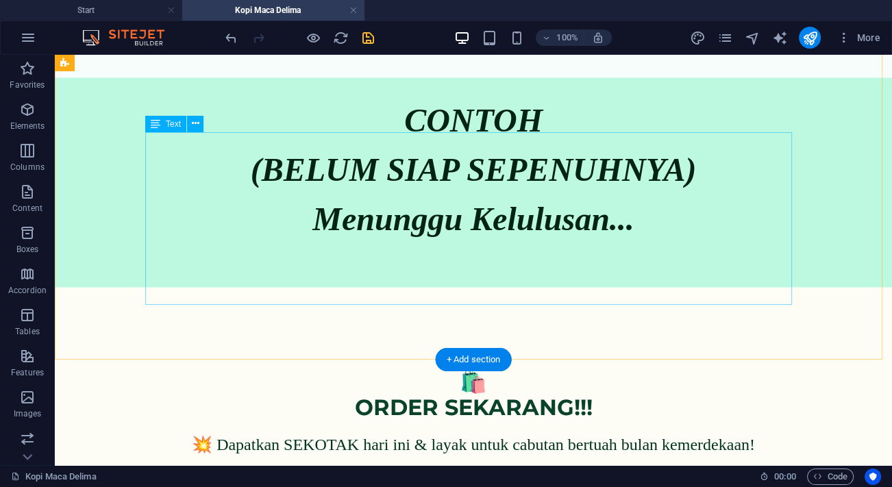
scroll to position [1944, 0]
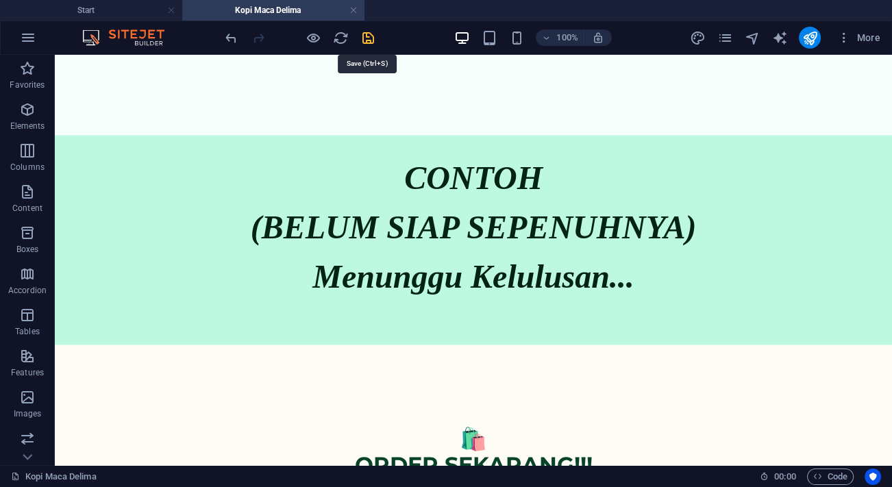
click at [373, 45] on icon "save" at bounding box center [368, 38] width 16 height 16
click at [808, 35] on icon "publish" at bounding box center [809, 38] width 16 height 16
